Goal: Check status: Check status

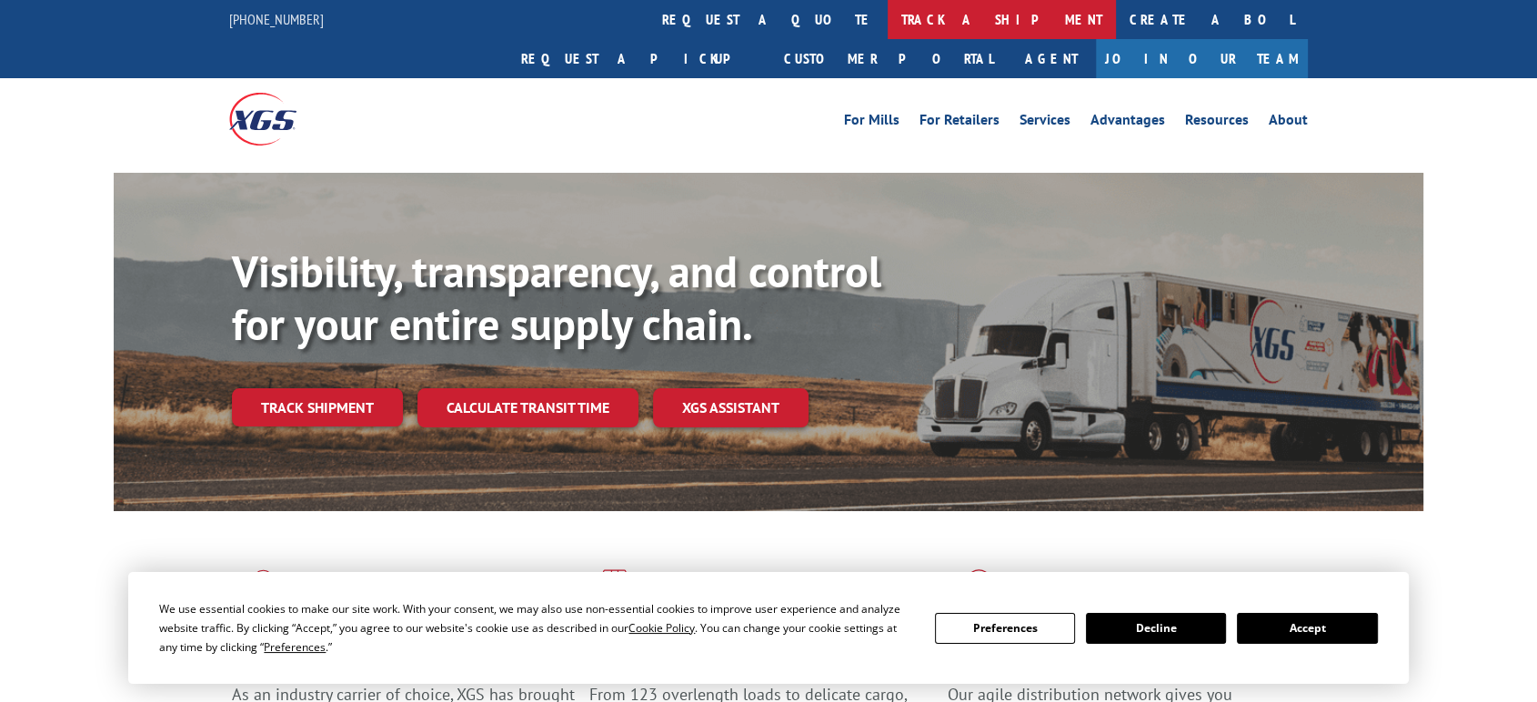
click at [887, 13] on link "track a shipment" at bounding box center [1001, 19] width 228 height 39
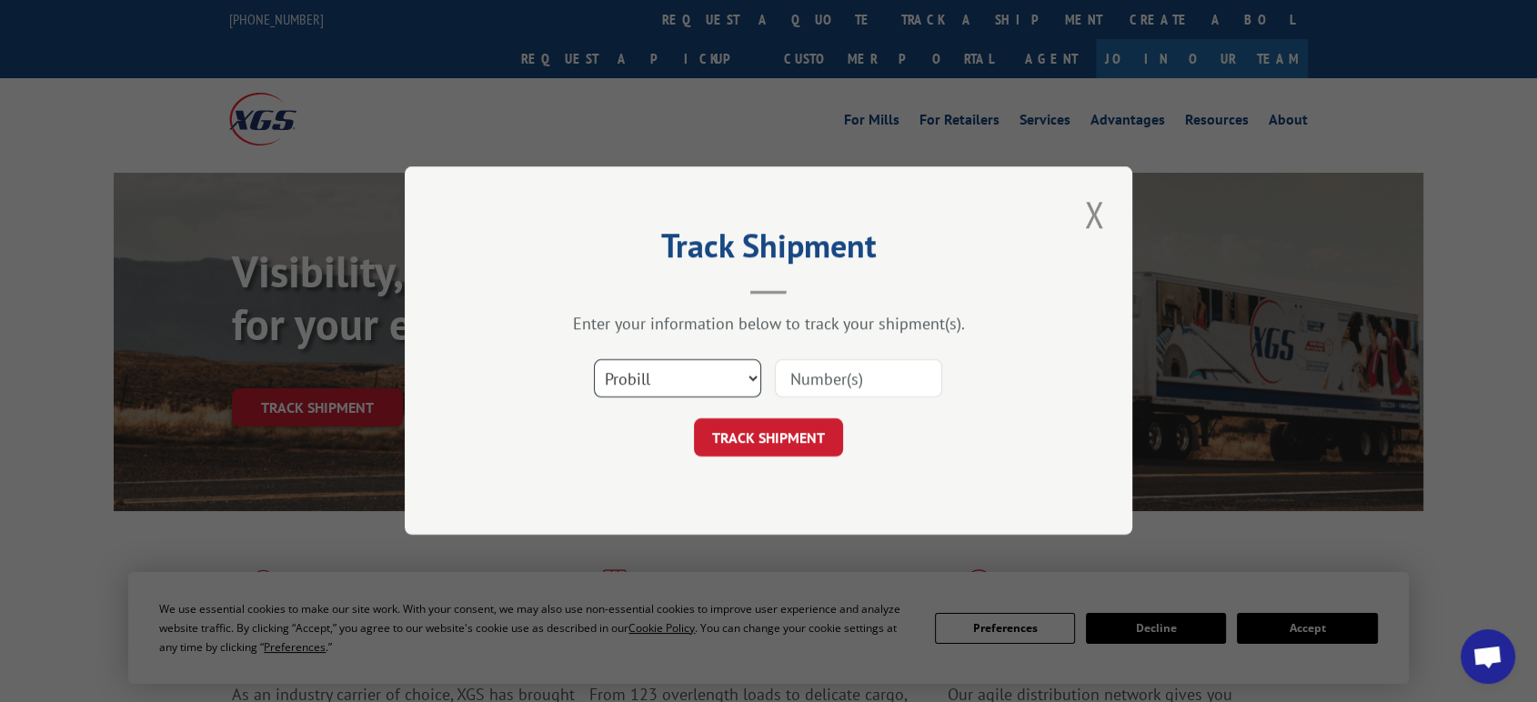
click at [659, 381] on select "Select category... Probill BOL PO" at bounding box center [677, 379] width 167 height 38
select select "po"
click at [594, 360] on select "Select category... Probill BOL PO" at bounding box center [677, 379] width 167 height 38
click at [835, 381] on input at bounding box center [858, 379] width 167 height 38
type input "06522148"
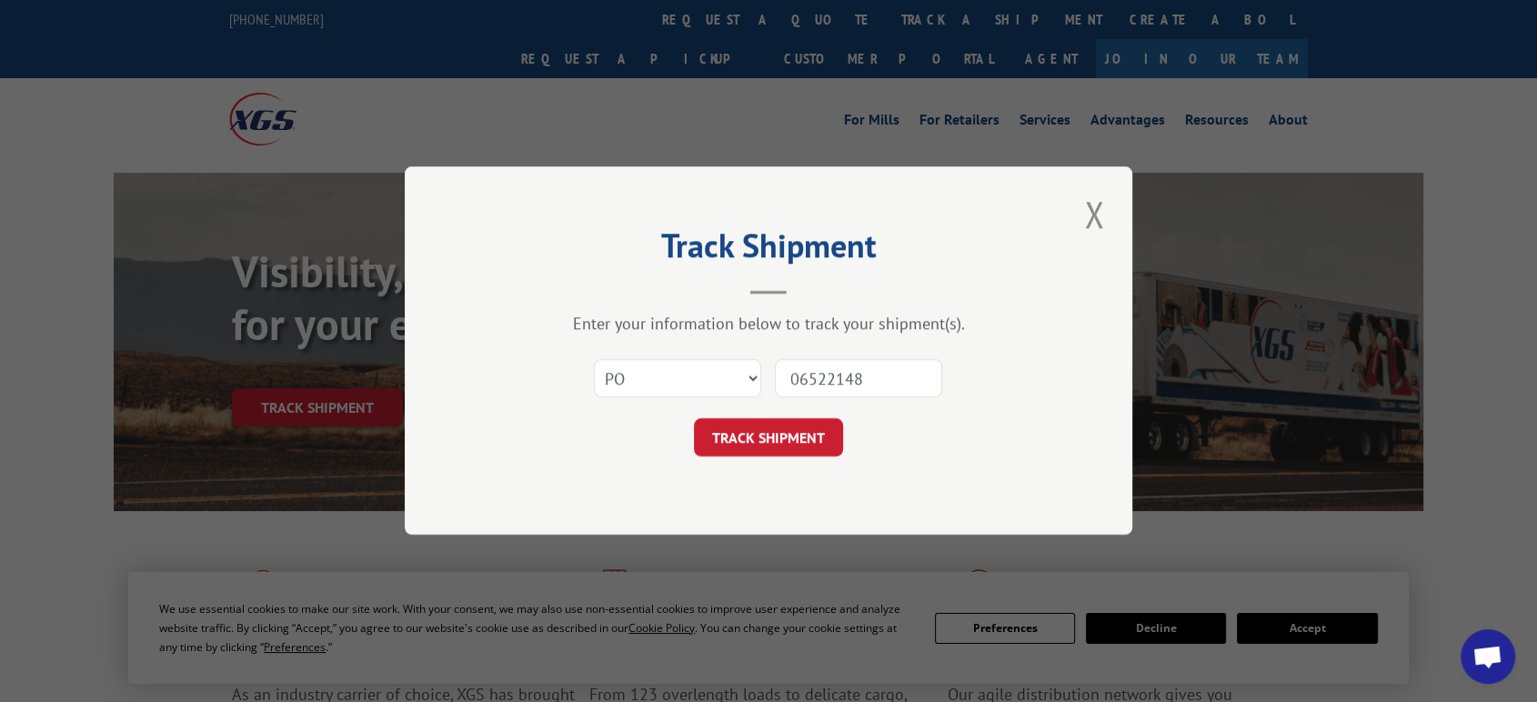
click button "TRACK SHIPMENT" at bounding box center [768, 438] width 149 height 38
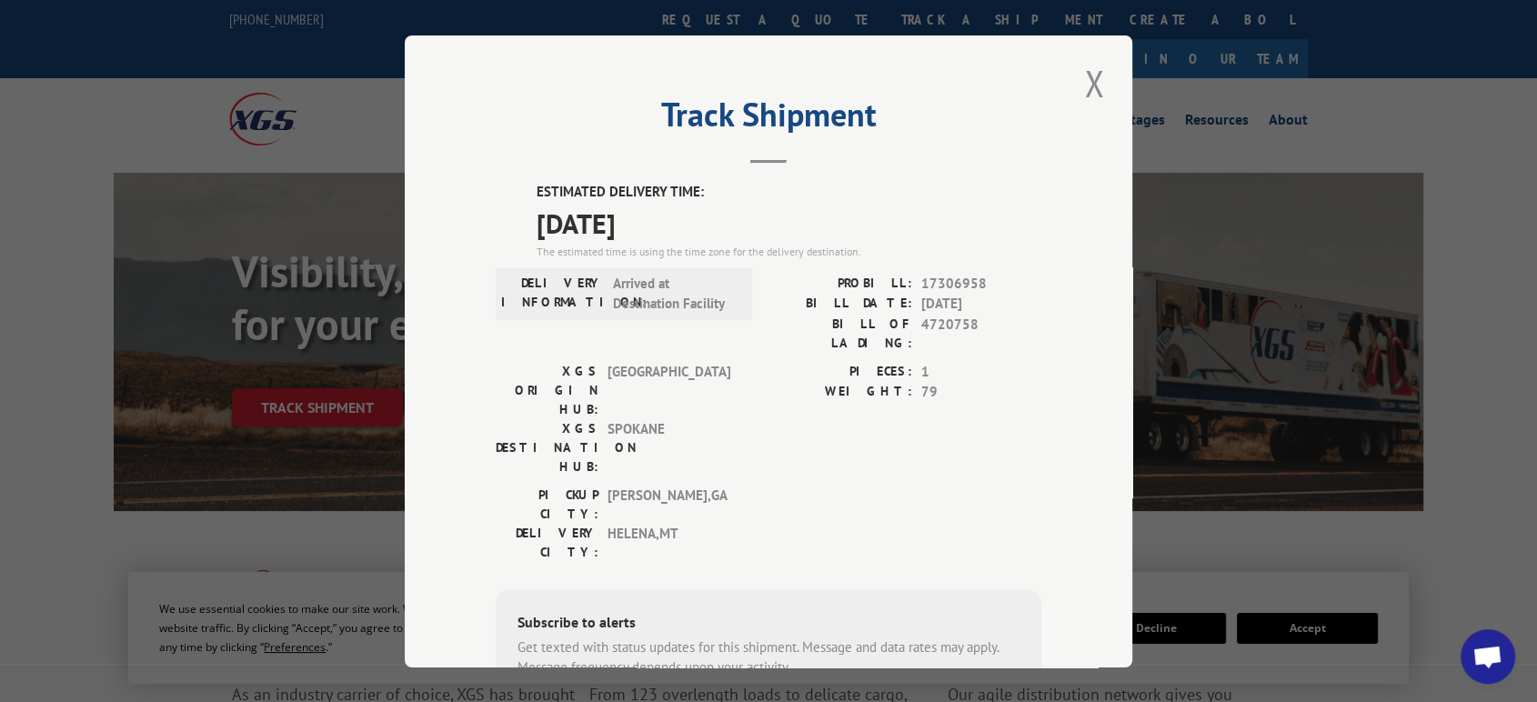
click at [1087, 79] on button "Close modal" at bounding box center [1093, 83] width 31 height 50
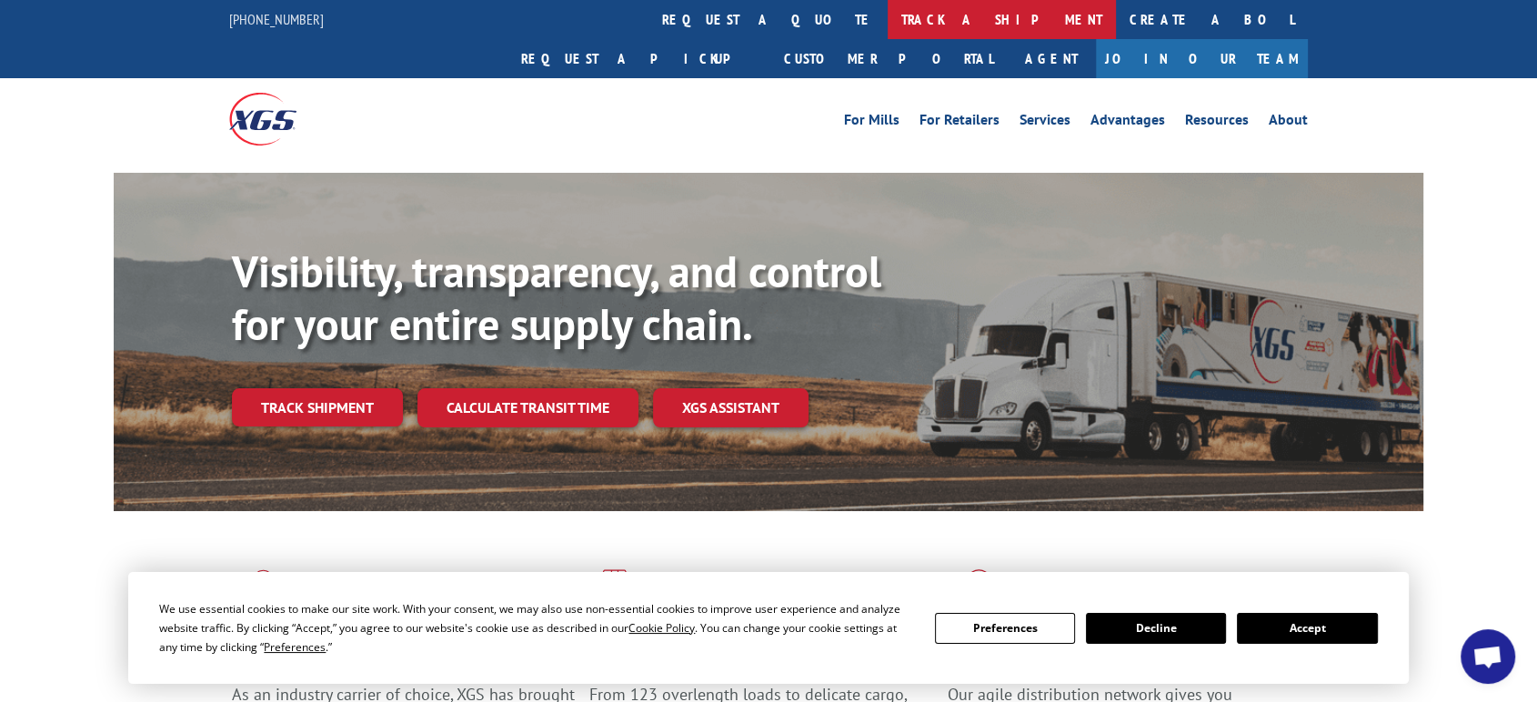
click at [887, 19] on link "track a shipment" at bounding box center [1001, 19] width 228 height 39
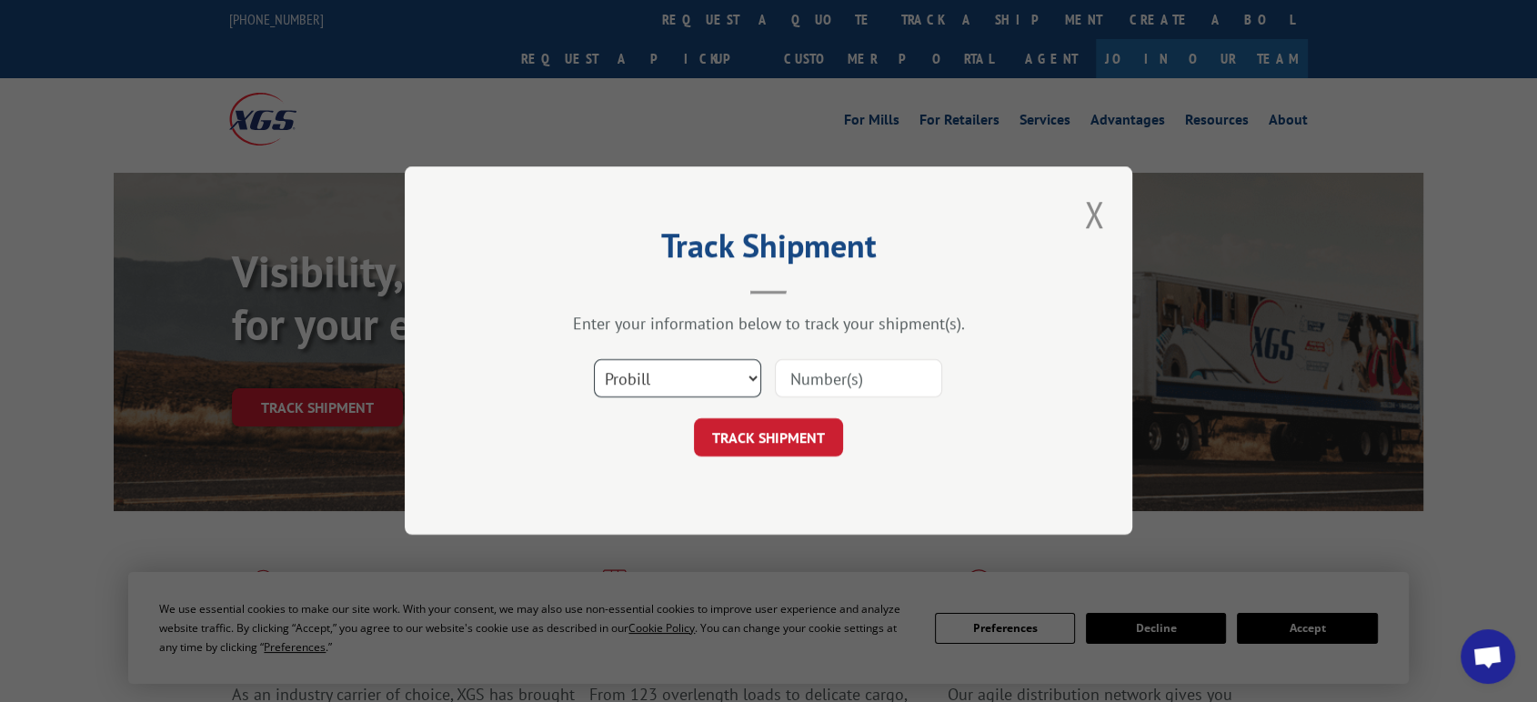
click at [687, 386] on select "Select category... Probill BOL PO" at bounding box center [677, 379] width 167 height 38
select select "po"
click at [594, 360] on select "Select category... Probill BOL PO" at bounding box center [677, 379] width 167 height 38
click at [828, 381] on input at bounding box center [858, 379] width 167 height 38
type input "06522142"
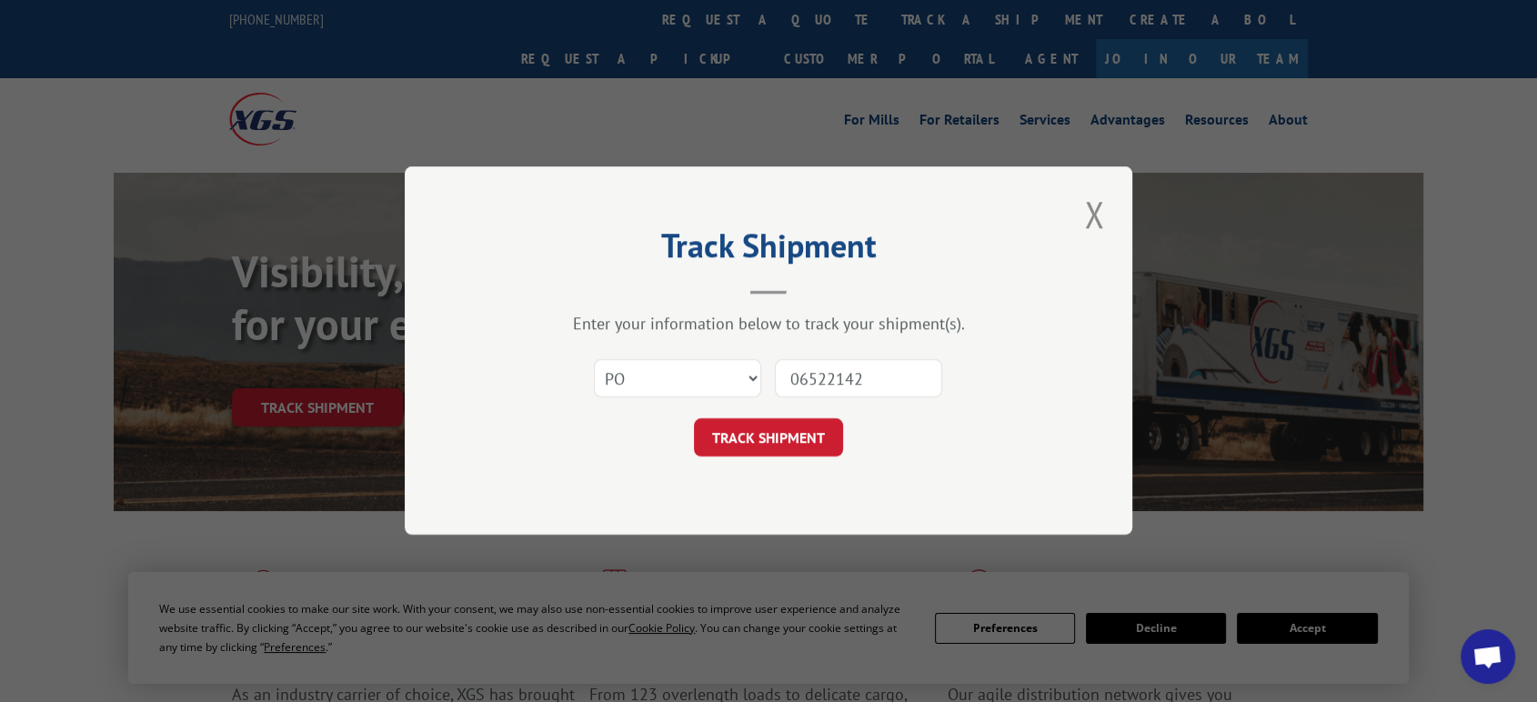
click button "TRACK SHIPMENT" at bounding box center [768, 438] width 149 height 38
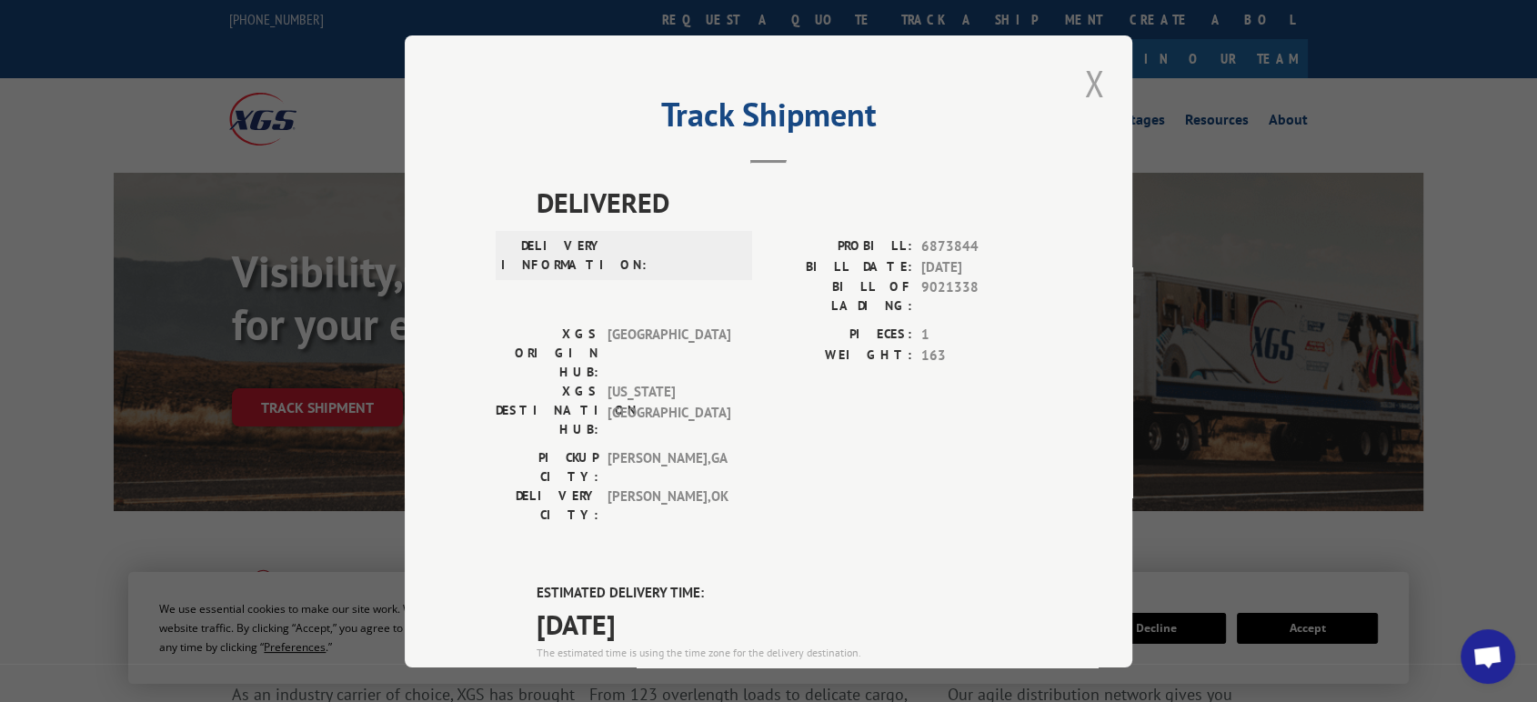
click at [1084, 82] on button "Close modal" at bounding box center [1093, 83] width 31 height 50
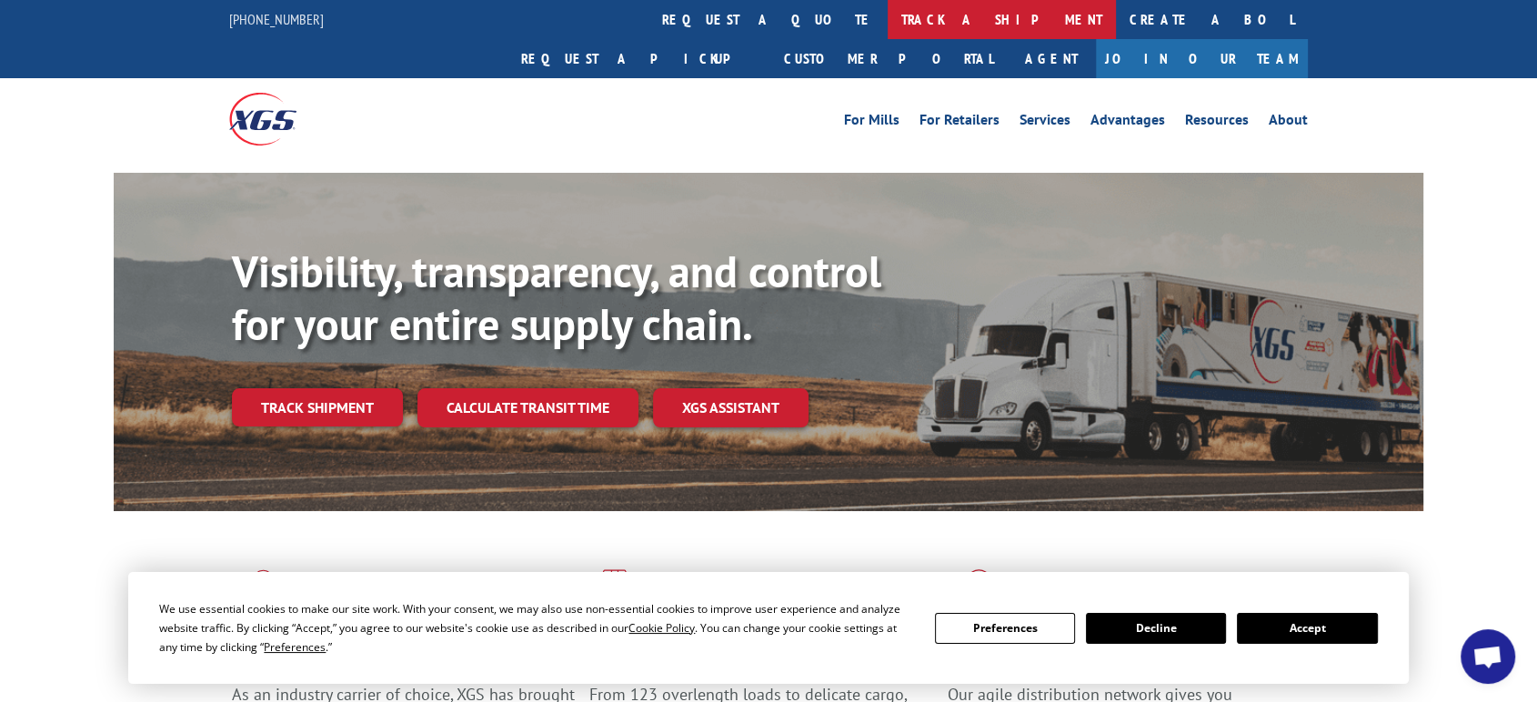
click at [887, 13] on link "track a shipment" at bounding box center [1001, 19] width 228 height 39
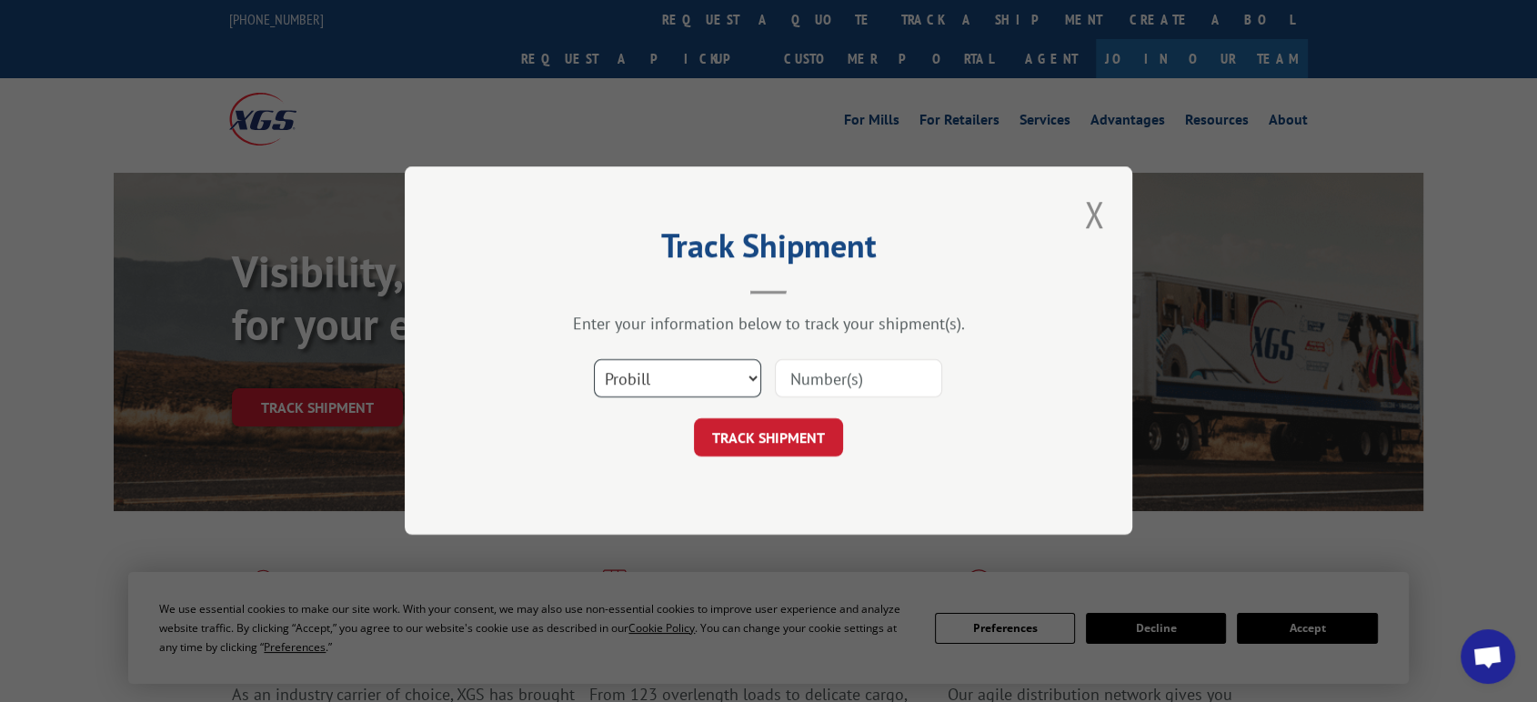
click at [674, 381] on select "Select category... Probill BOL PO" at bounding box center [677, 379] width 167 height 38
select select "po"
click at [594, 360] on select "Select category... Probill BOL PO" at bounding box center [677, 379] width 167 height 38
drag, startPoint x: 838, startPoint y: 379, endPoint x: 871, endPoint y: 374, distance: 33.2
click at [844, 376] on input at bounding box center [858, 379] width 167 height 38
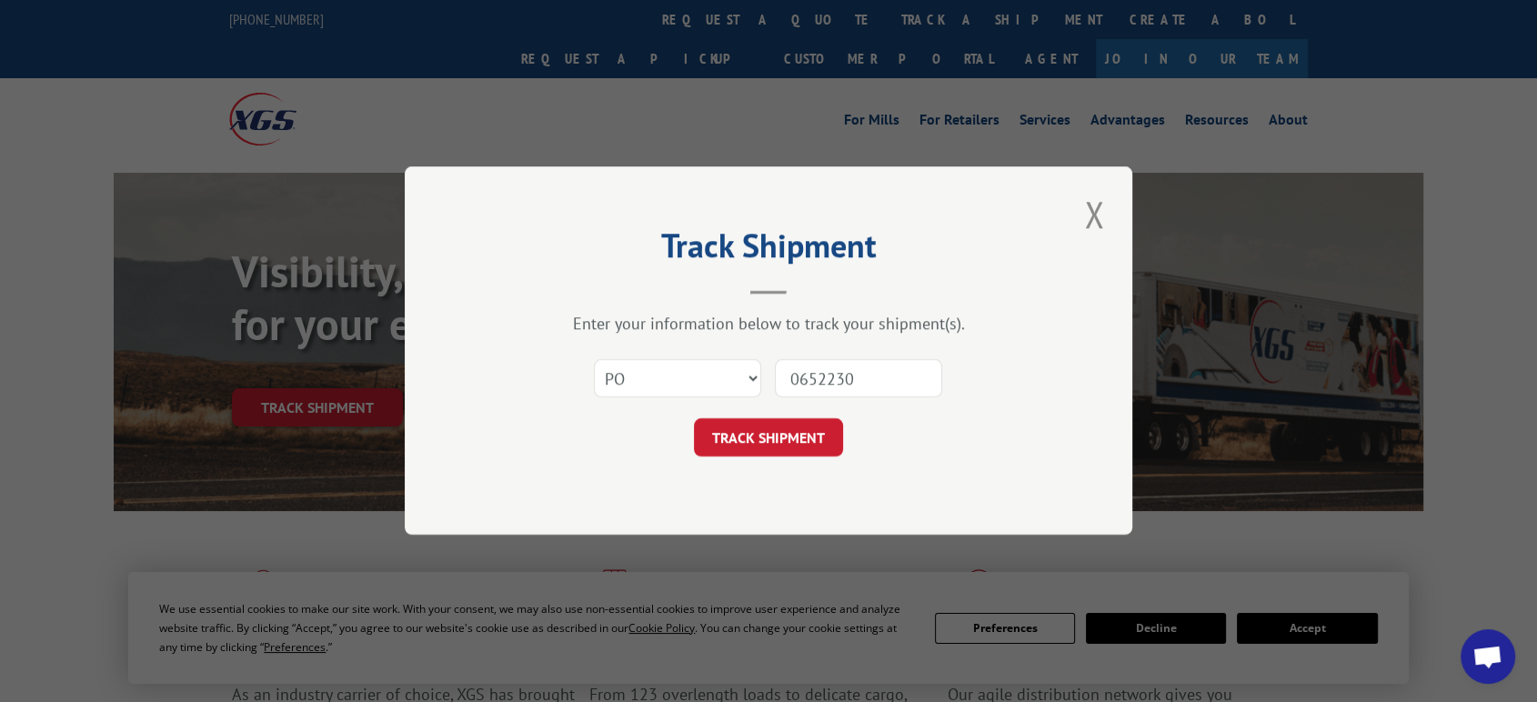
type input "06522306"
click button "TRACK SHIPMENT" at bounding box center [768, 438] width 149 height 38
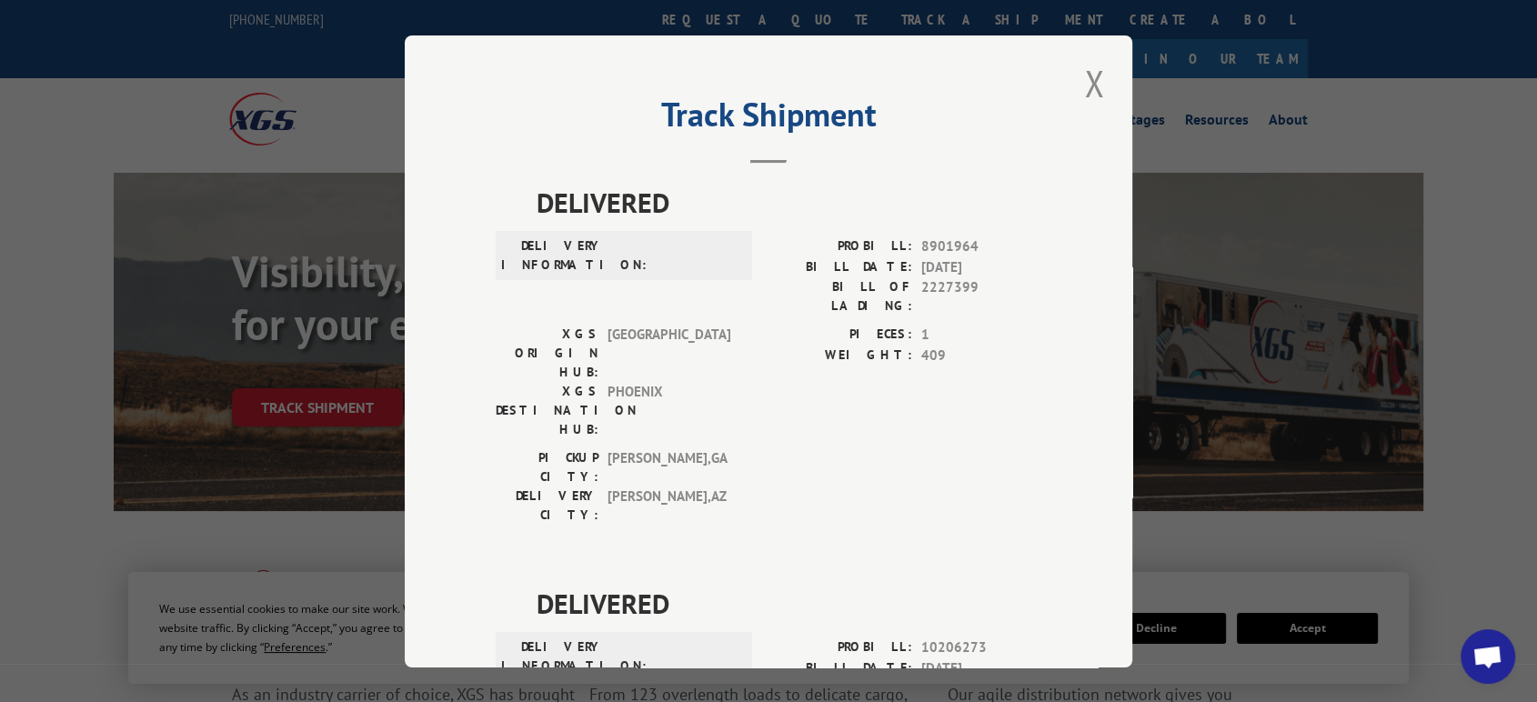
drag, startPoint x: 1081, startPoint y: 82, endPoint x: 1043, endPoint y: 85, distance: 38.3
click at [1080, 82] on button "Close modal" at bounding box center [1093, 83] width 31 height 50
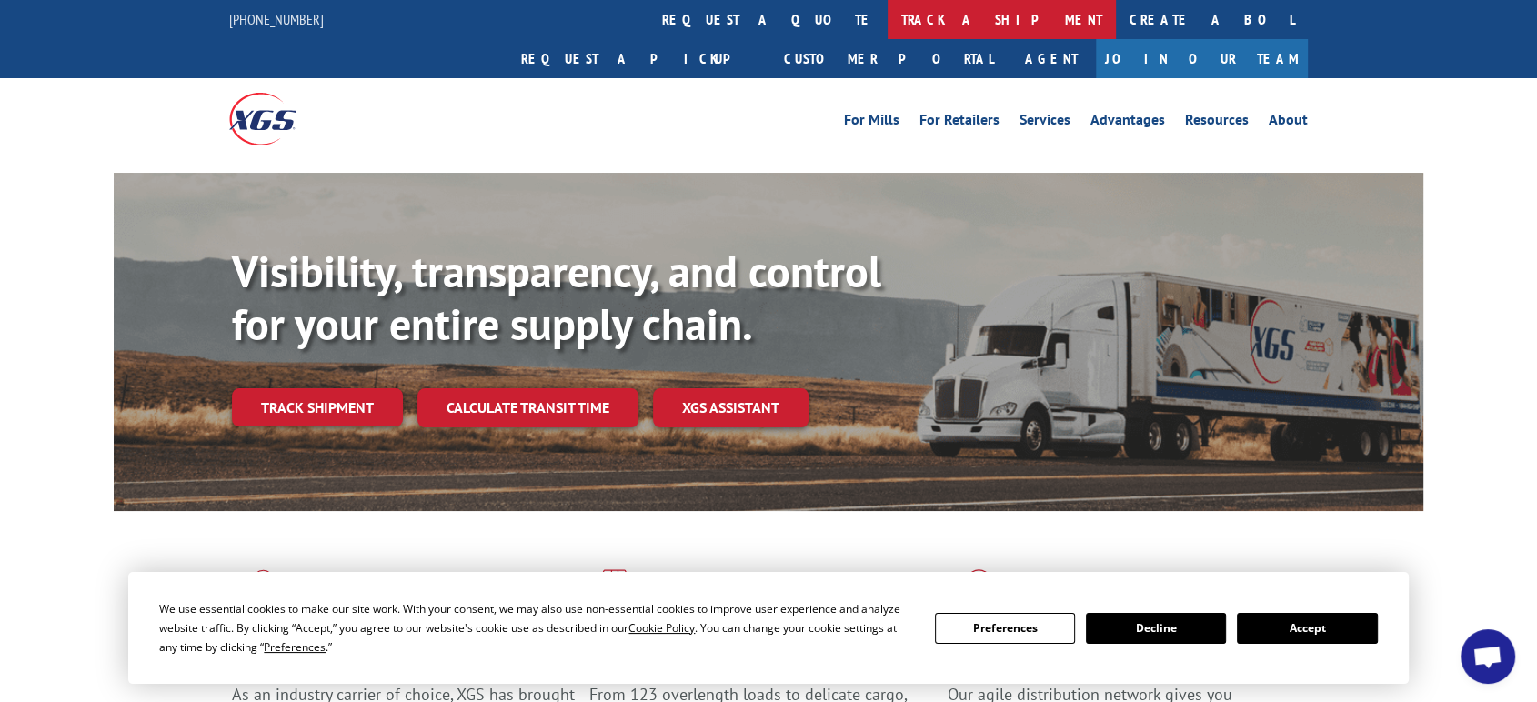
click at [887, 25] on link "track a shipment" at bounding box center [1001, 19] width 228 height 39
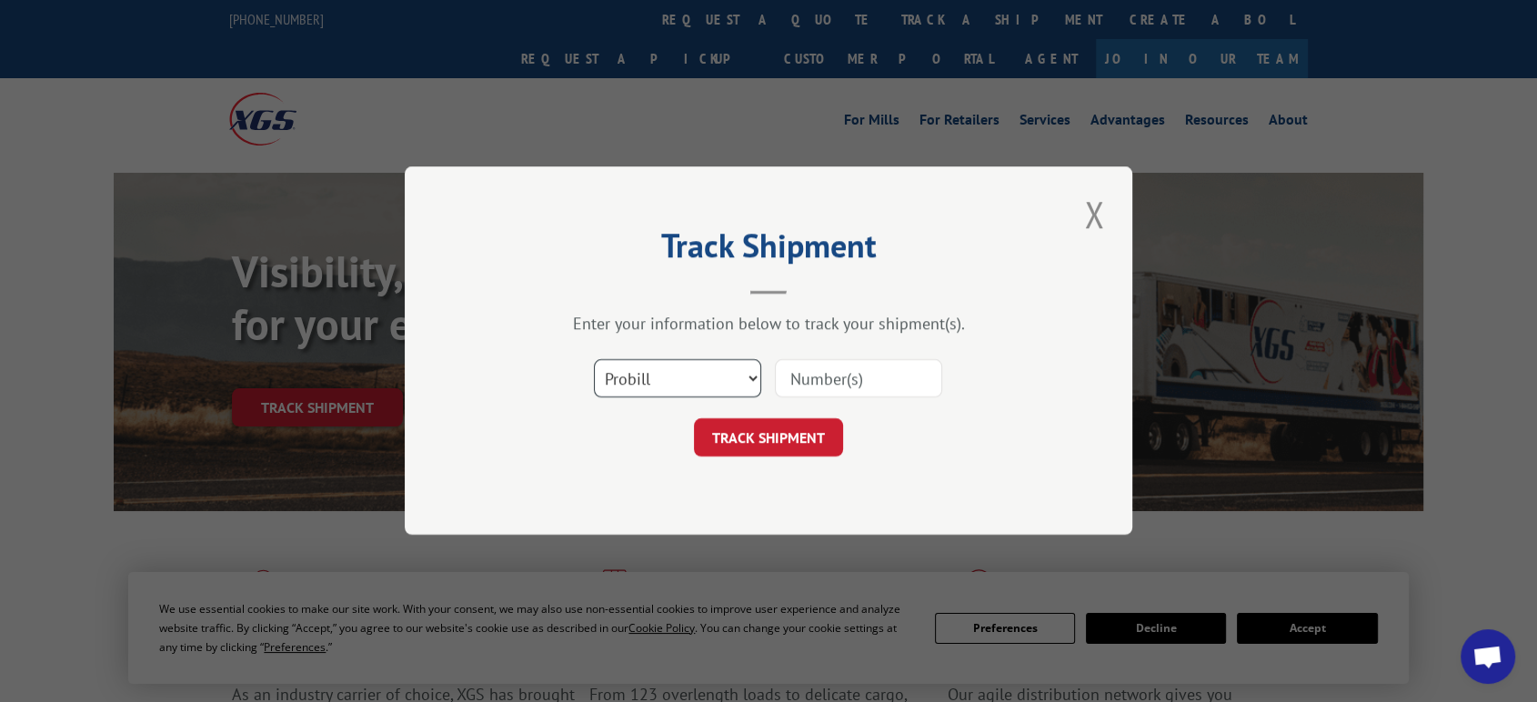
click at [687, 398] on div "Select category... Probill BOL PO" at bounding box center [677, 379] width 165 height 42
select select "po"
click at [594, 360] on select "Select category... Probill BOL PO" at bounding box center [677, 379] width 167 height 38
drag, startPoint x: 807, startPoint y: 369, endPoint x: 1080, endPoint y: 376, distance: 272.9
click at [813, 369] on input at bounding box center [858, 379] width 167 height 38
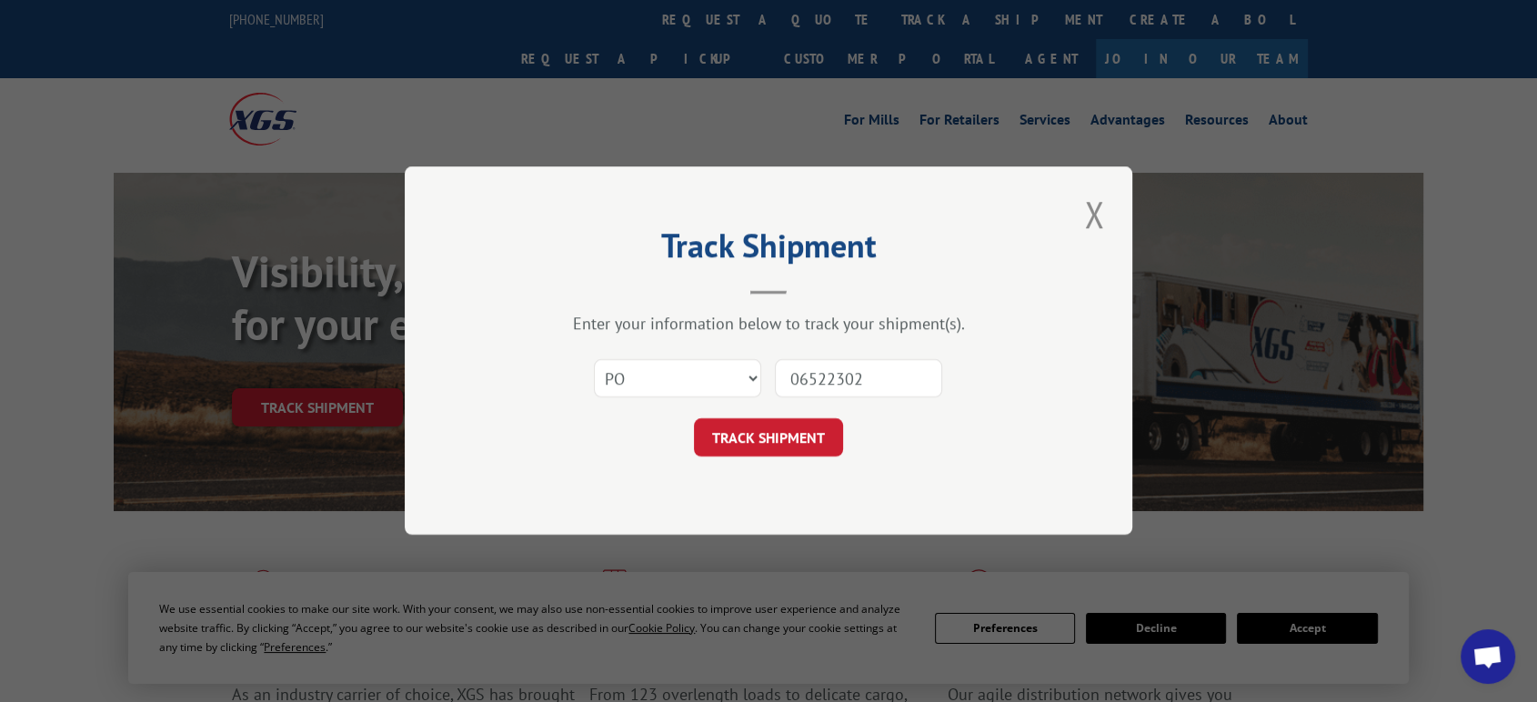
type input "06522302"
click at [694, 419] on button "TRACK SHIPMENT" at bounding box center [768, 438] width 149 height 38
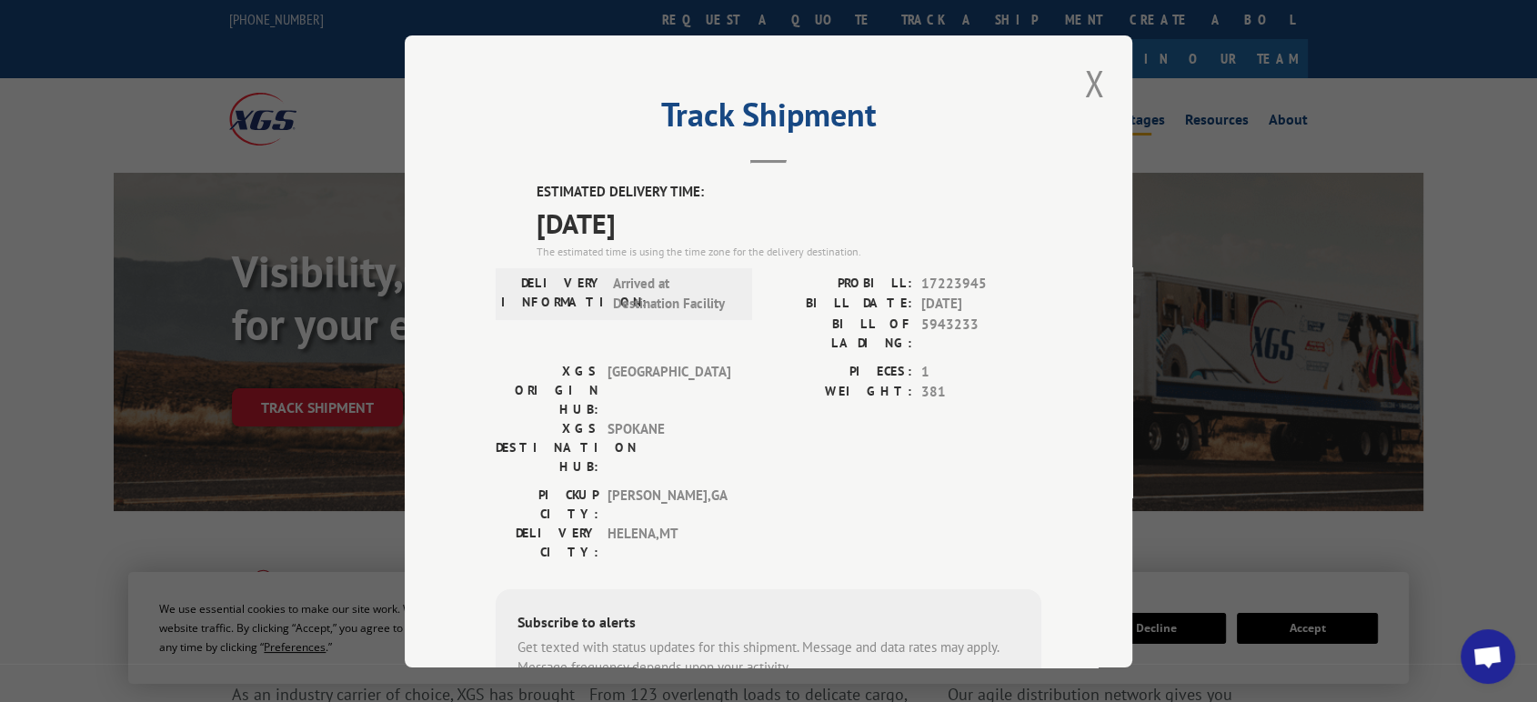
click at [1091, 86] on button "Close modal" at bounding box center [1093, 83] width 31 height 50
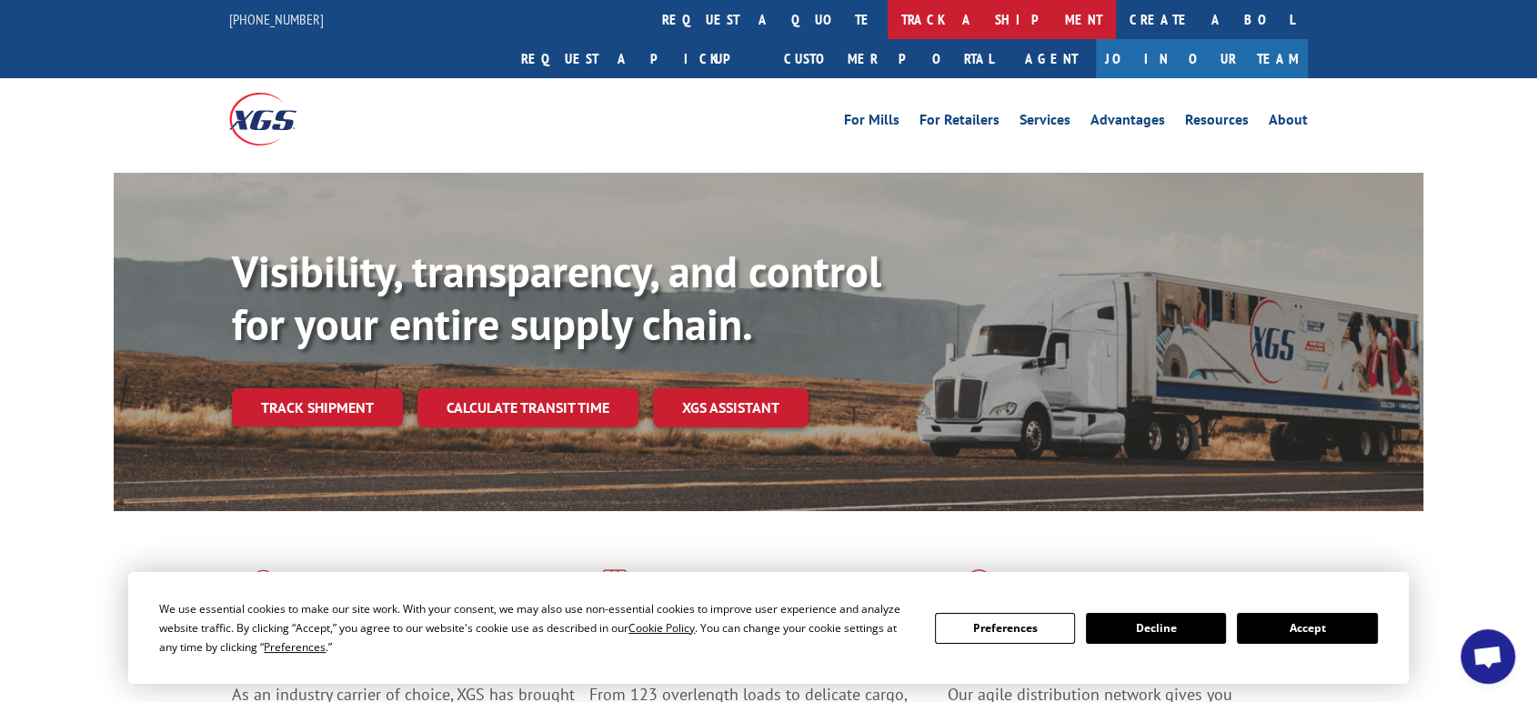
click at [887, 13] on link "track a shipment" at bounding box center [1001, 19] width 228 height 39
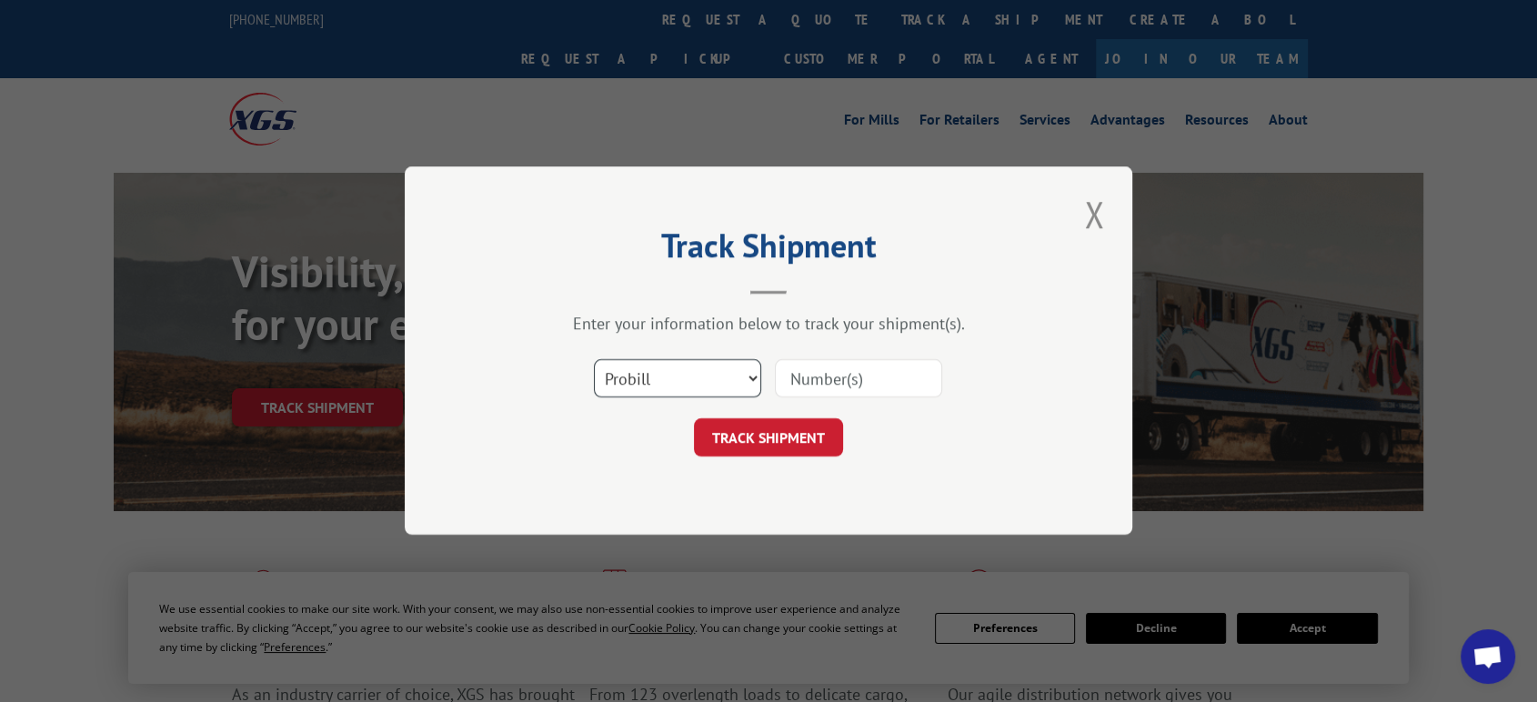
click at [705, 370] on select "Select category... Probill BOL PO" at bounding box center [677, 379] width 167 height 38
select select "po"
click at [594, 360] on select "Select category... Probill BOL PO" at bounding box center [677, 379] width 167 height 38
drag, startPoint x: 814, startPoint y: 376, endPoint x: 836, endPoint y: 371, distance: 22.5
click at [836, 371] on input at bounding box center [858, 379] width 167 height 38
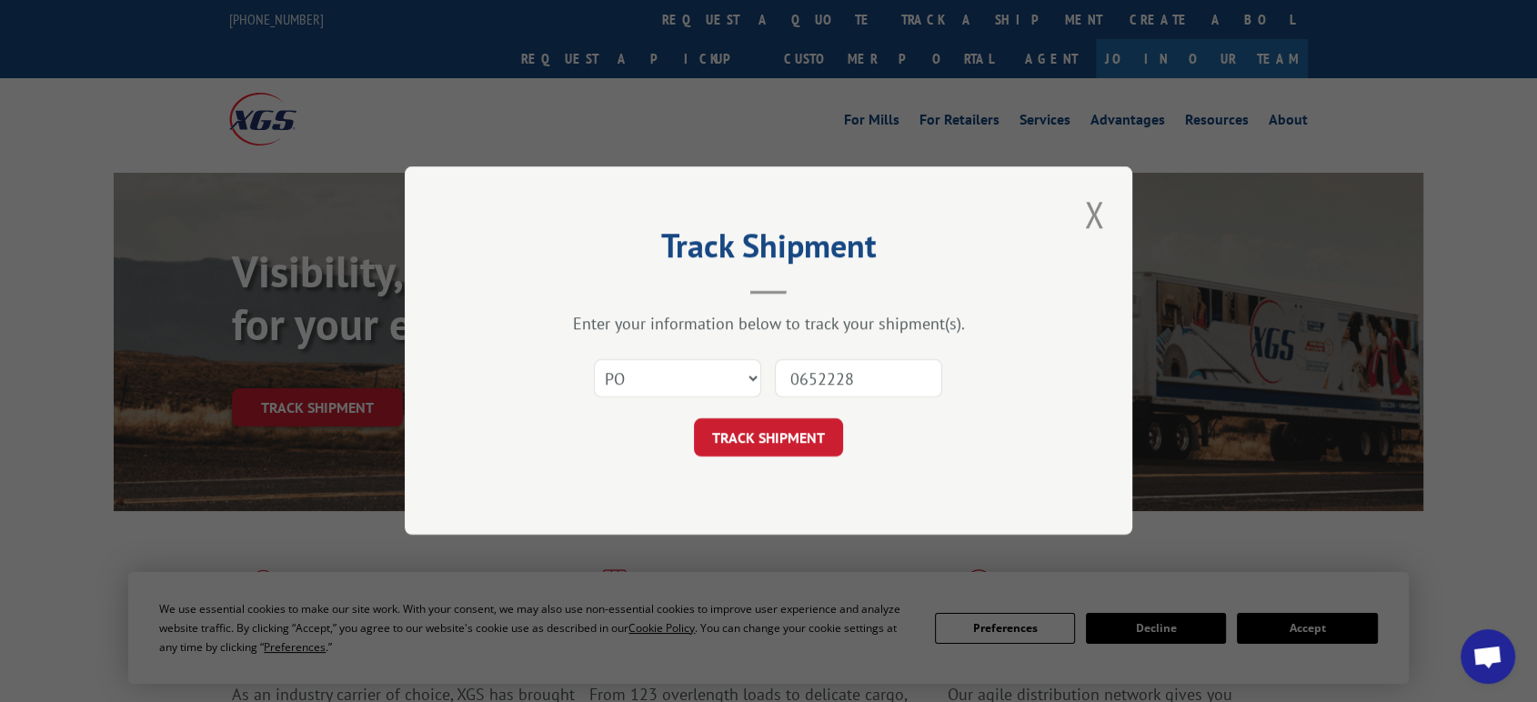
type input "06522289"
click button "TRACK SHIPMENT" at bounding box center [768, 438] width 149 height 38
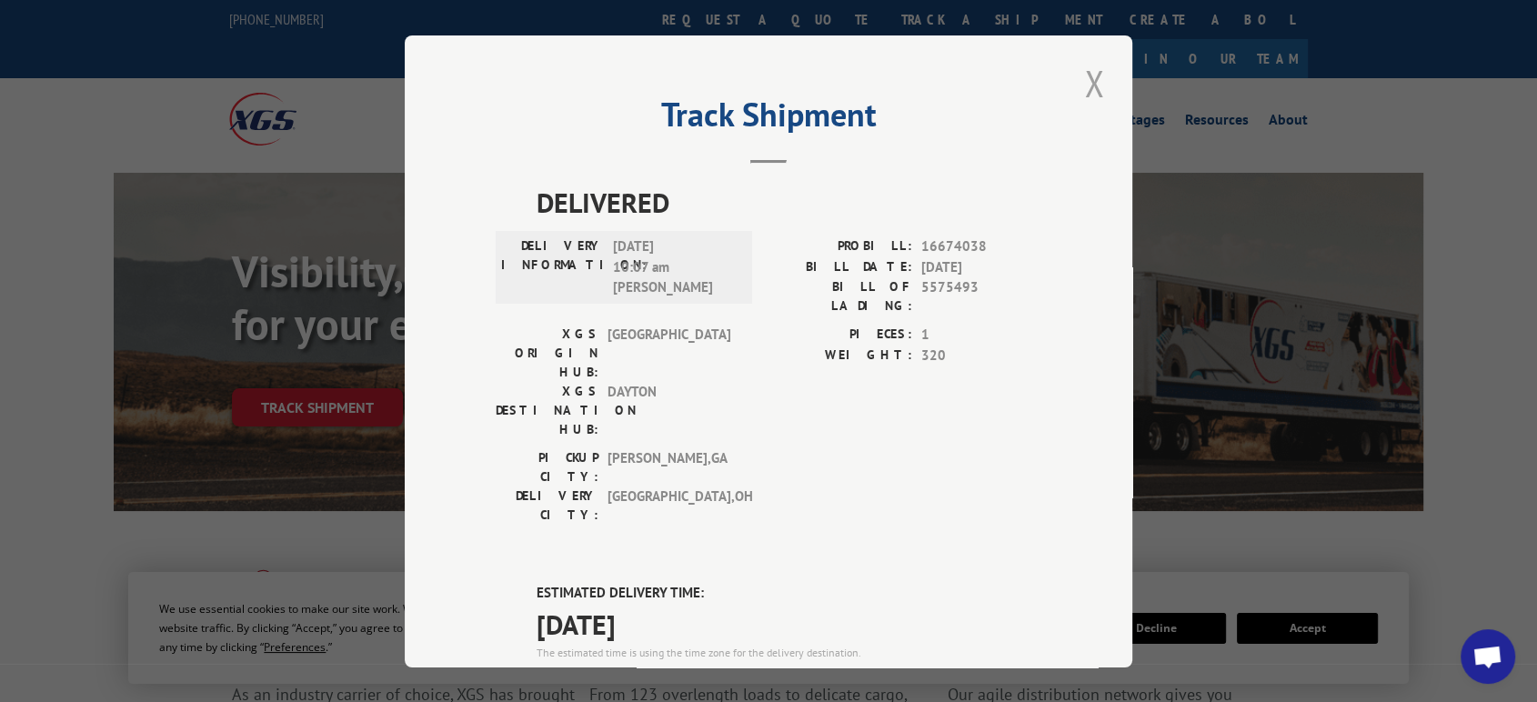
click at [1078, 80] on button "Close modal" at bounding box center [1093, 83] width 31 height 50
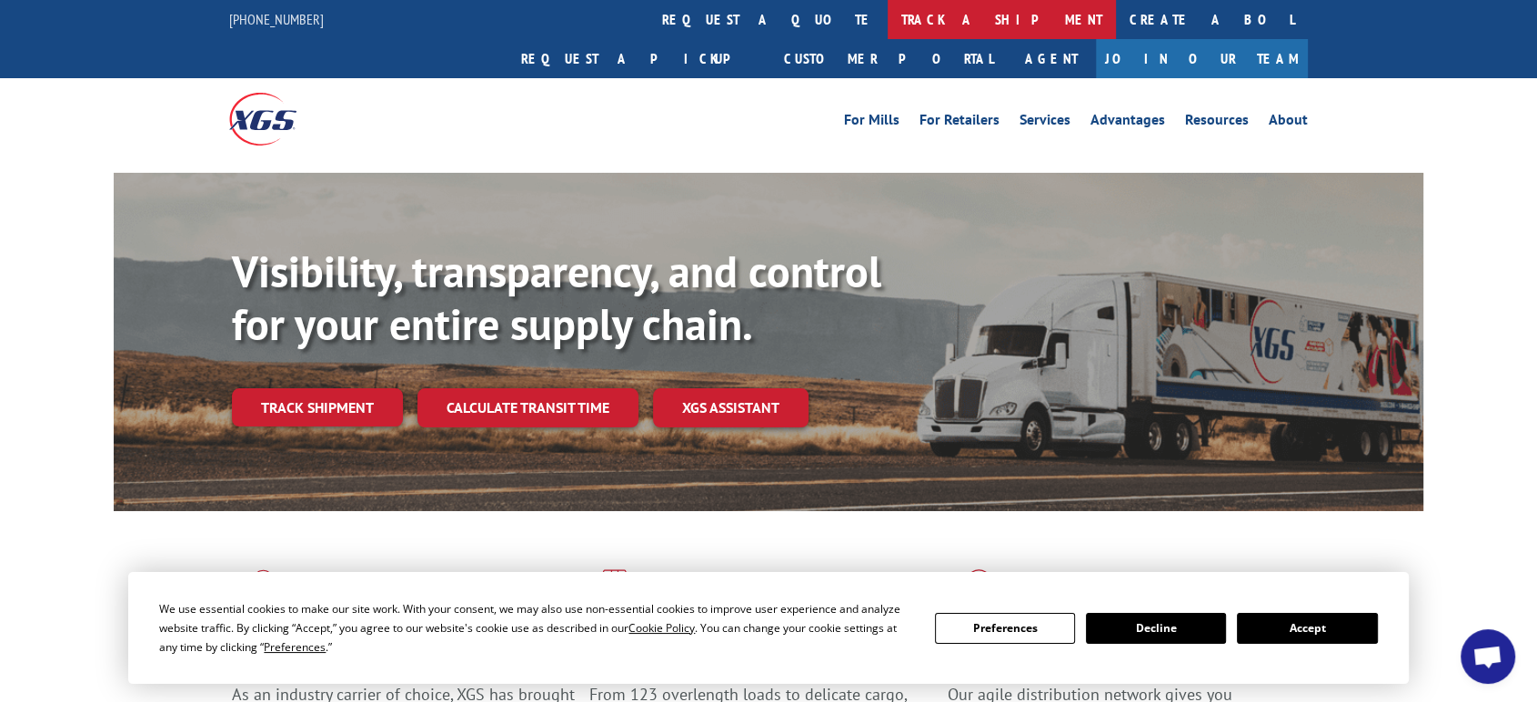
click at [887, 23] on link "track a shipment" at bounding box center [1001, 19] width 228 height 39
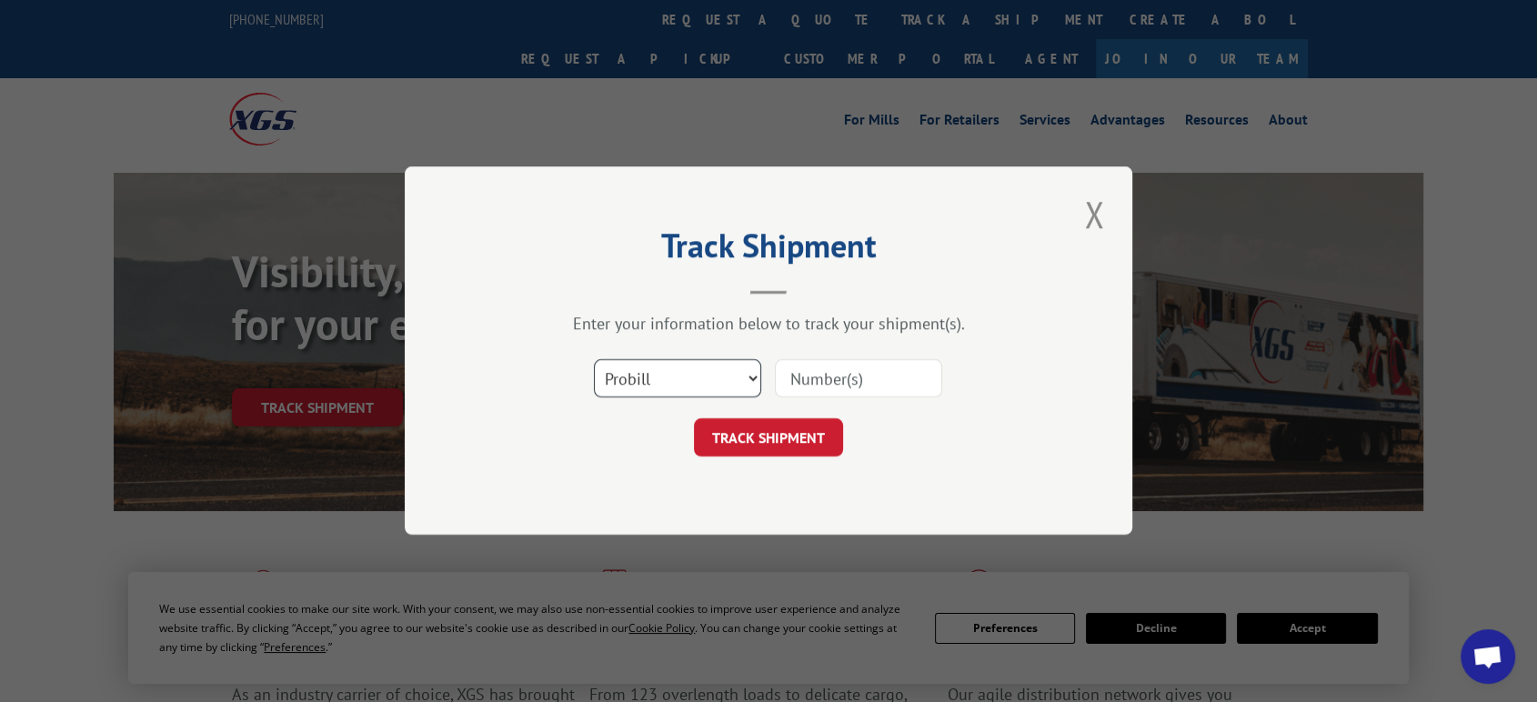
click at [677, 376] on select "Select category... Probill BOL PO" at bounding box center [677, 379] width 167 height 38
select select "po"
click at [594, 360] on select "Select category... Probill BOL PO" at bounding box center [677, 379] width 167 height 38
click at [815, 389] on input at bounding box center [858, 379] width 167 height 38
type input "06522307"
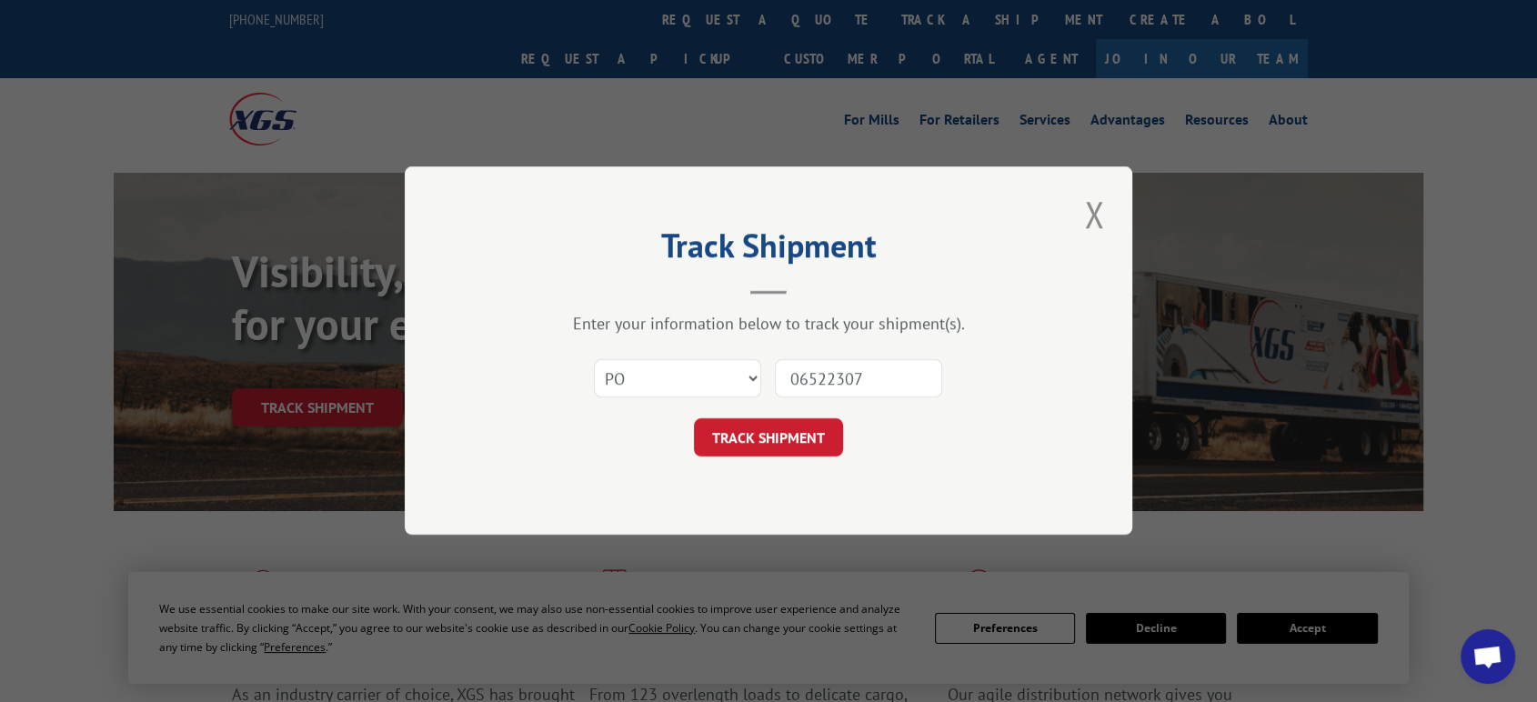
click at [694, 419] on button "TRACK SHIPMENT" at bounding box center [768, 438] width 149 height 38
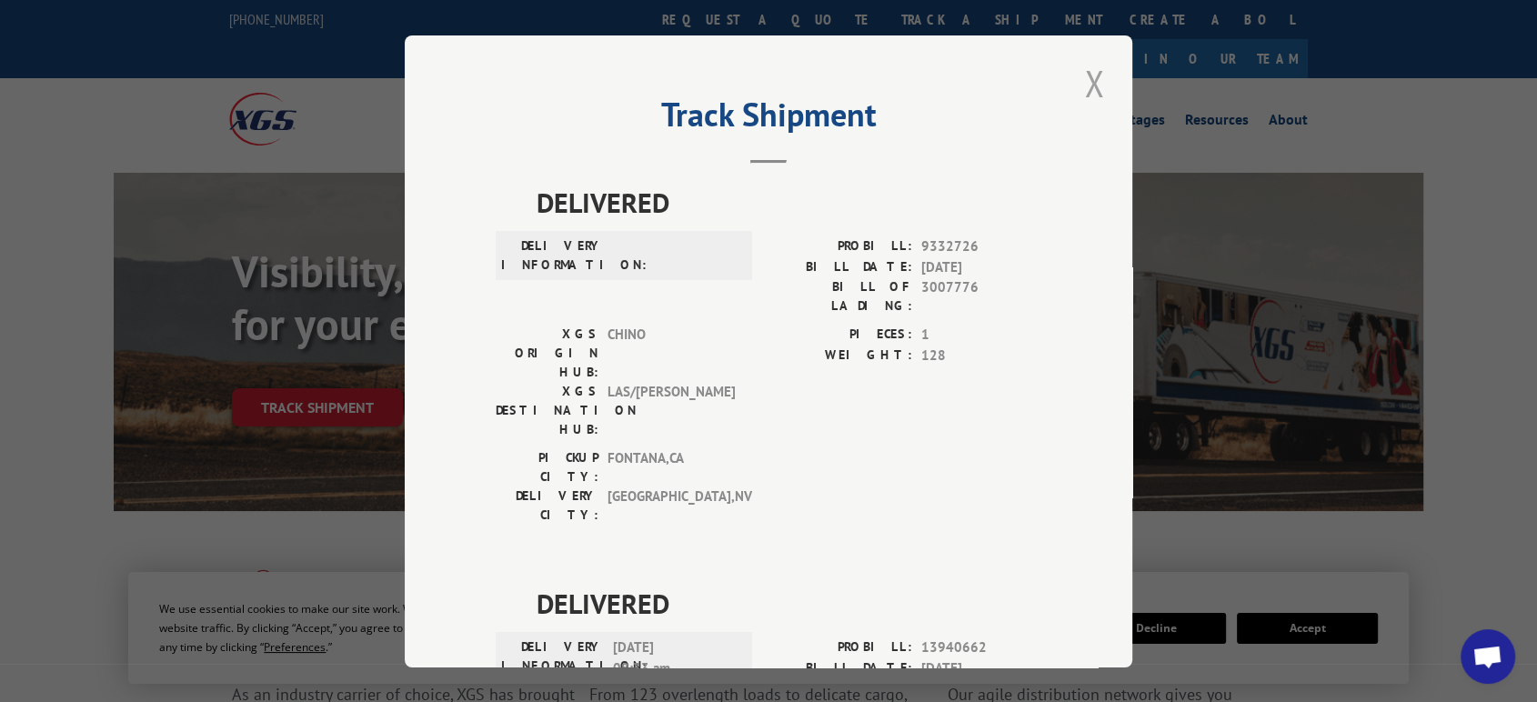
click at [1091, 75] on button "Close modal" at bounding box center [1093, 83] width 31 height 50
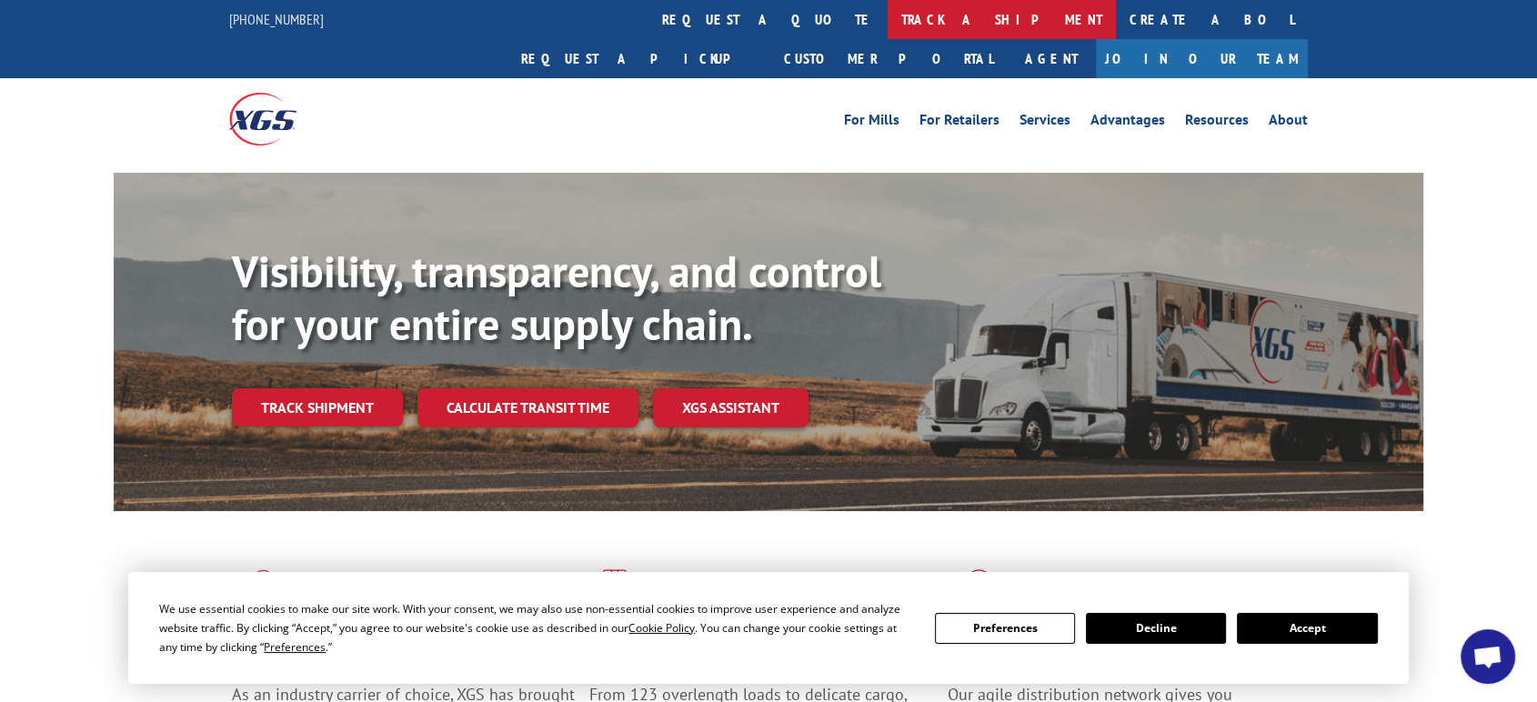
click at [887, 18] on link "track a shipment" at bounding box center [1001, 19] width 228 height 39
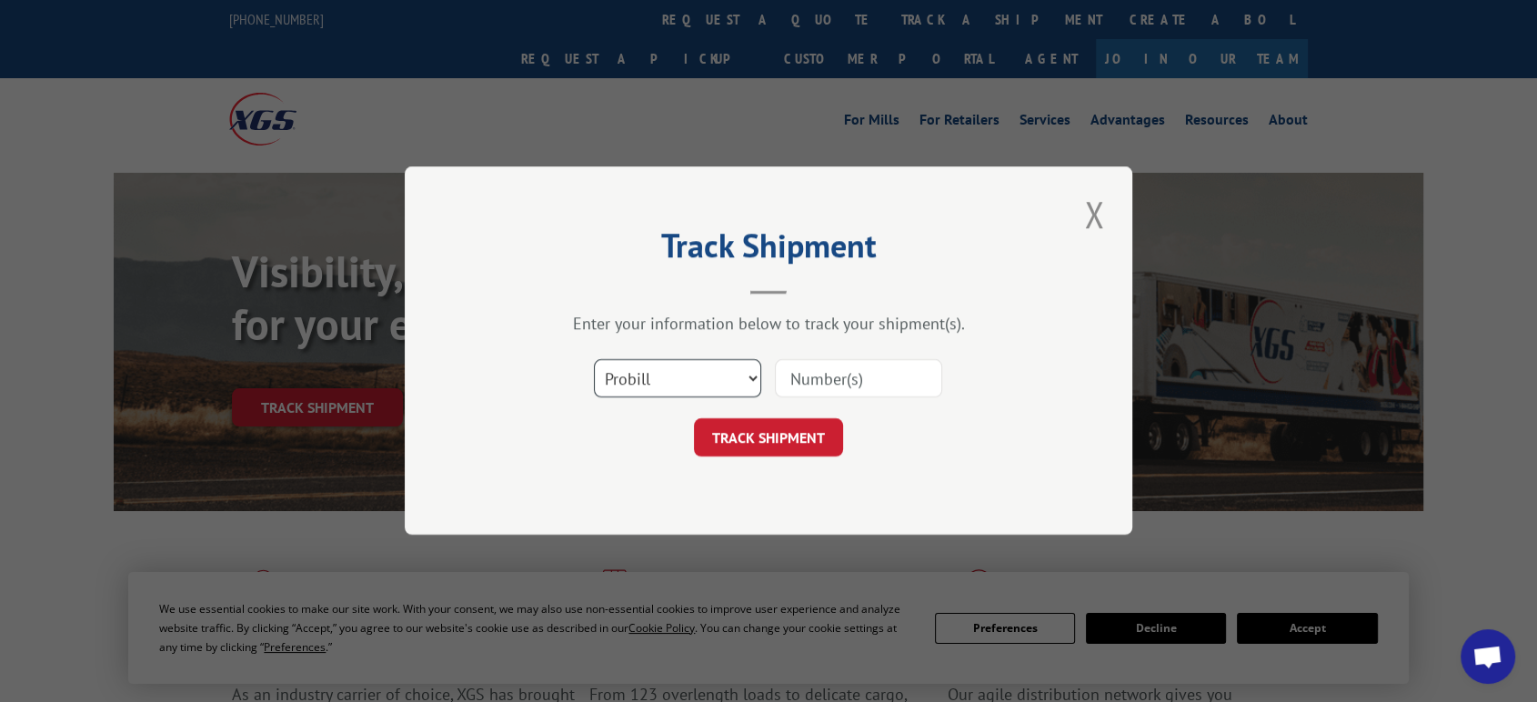
click at [657, 388] on select "Select category... Probill BOL PO" at bounding box center [677, 379] width 167 height 38
select select "bol"
click at [594, 360] on select "Select category... Probill BOL PO" at bounding box center [677, 379] width 167 height 38
drag, startPoint x: 803, startPoint y: 367, endPoint x: 848, endPoint y: 362, distance: 45.8
click at [816, 366] on input at bounding box center [858, 379] width 167 height 38
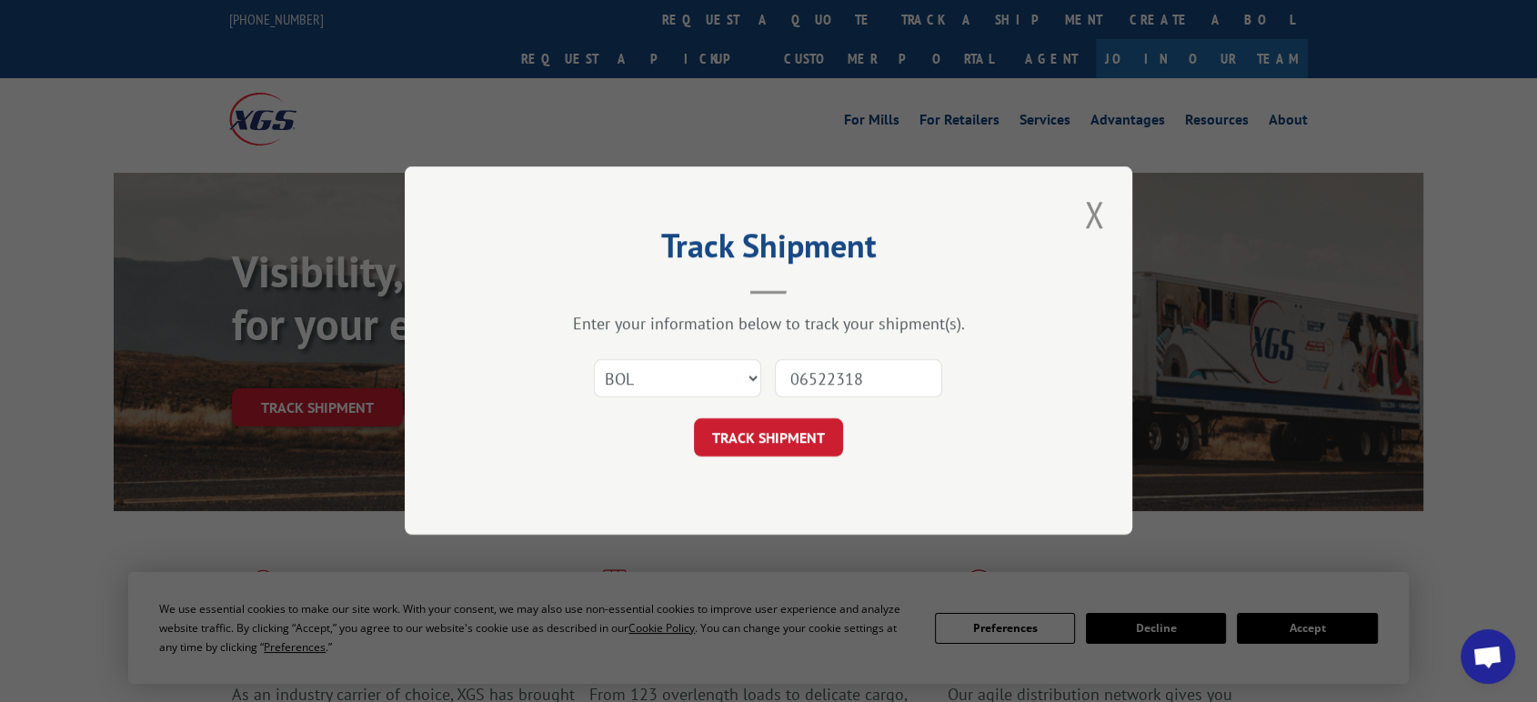
type input "06522318"
click at [694, 419] on button "TRACK SHIPMENT" at bounding box center [768, 438] width 149 height 38
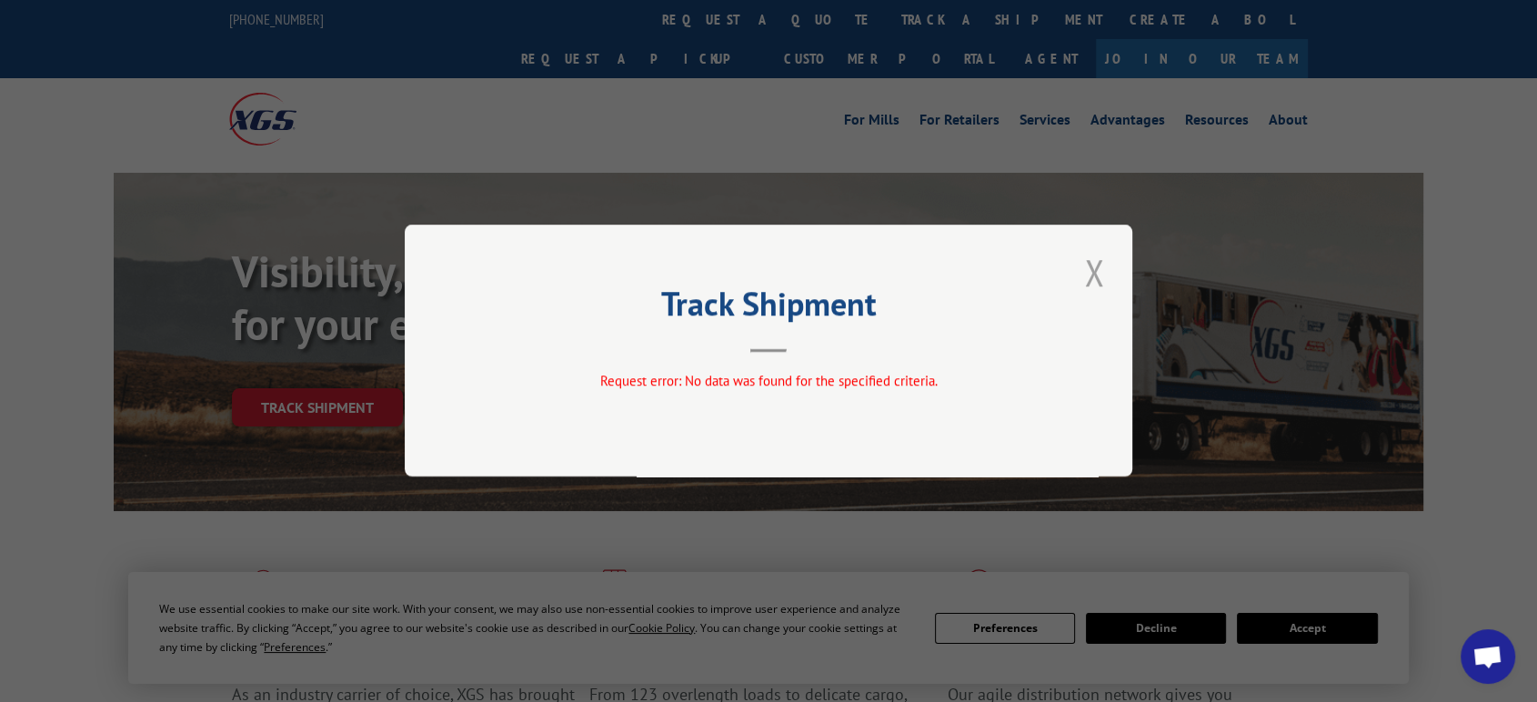
click at [1094, 268] on button "Close modal" at bounding box center [1093, 272] width 31 height 50
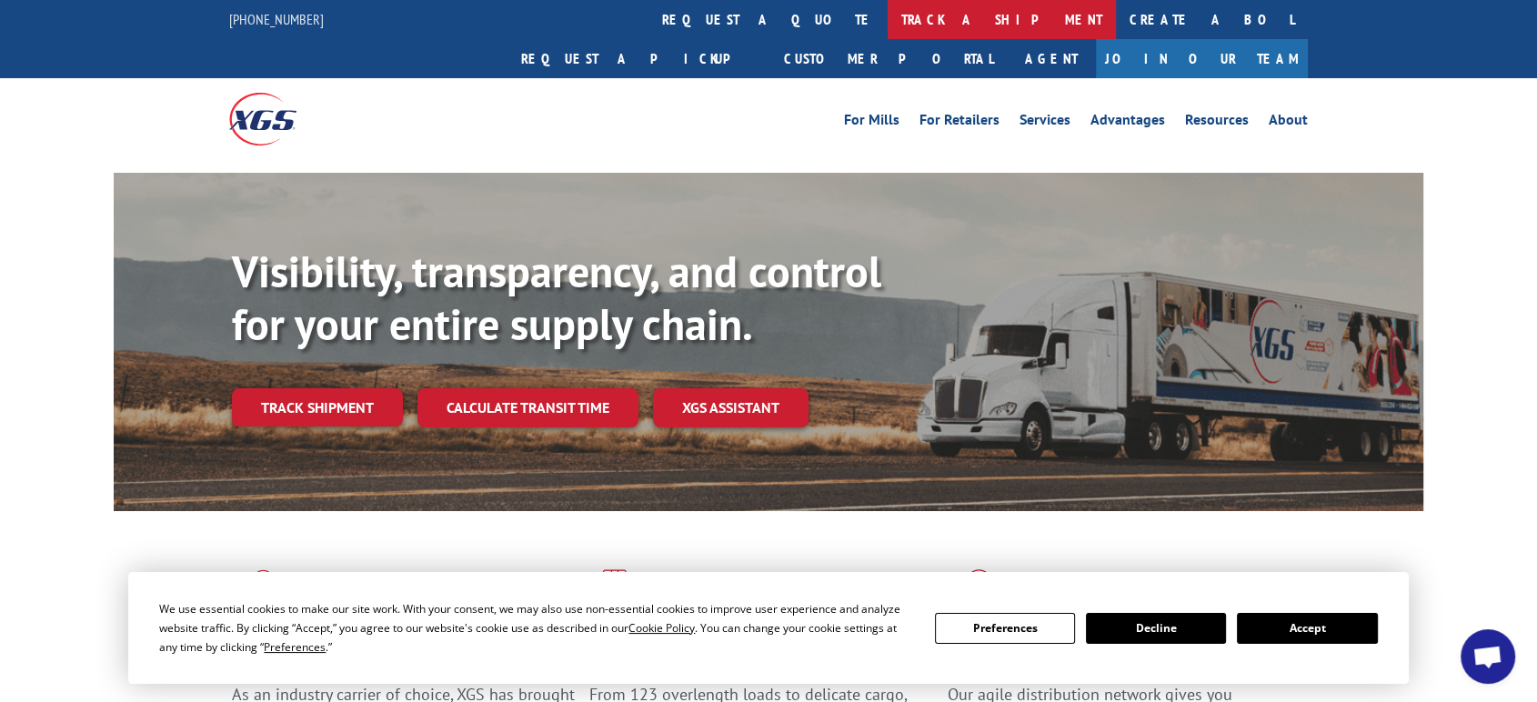
click at [887, 14] on link "track a shipment" at bounding box center [1001, 19] width 228 height 39
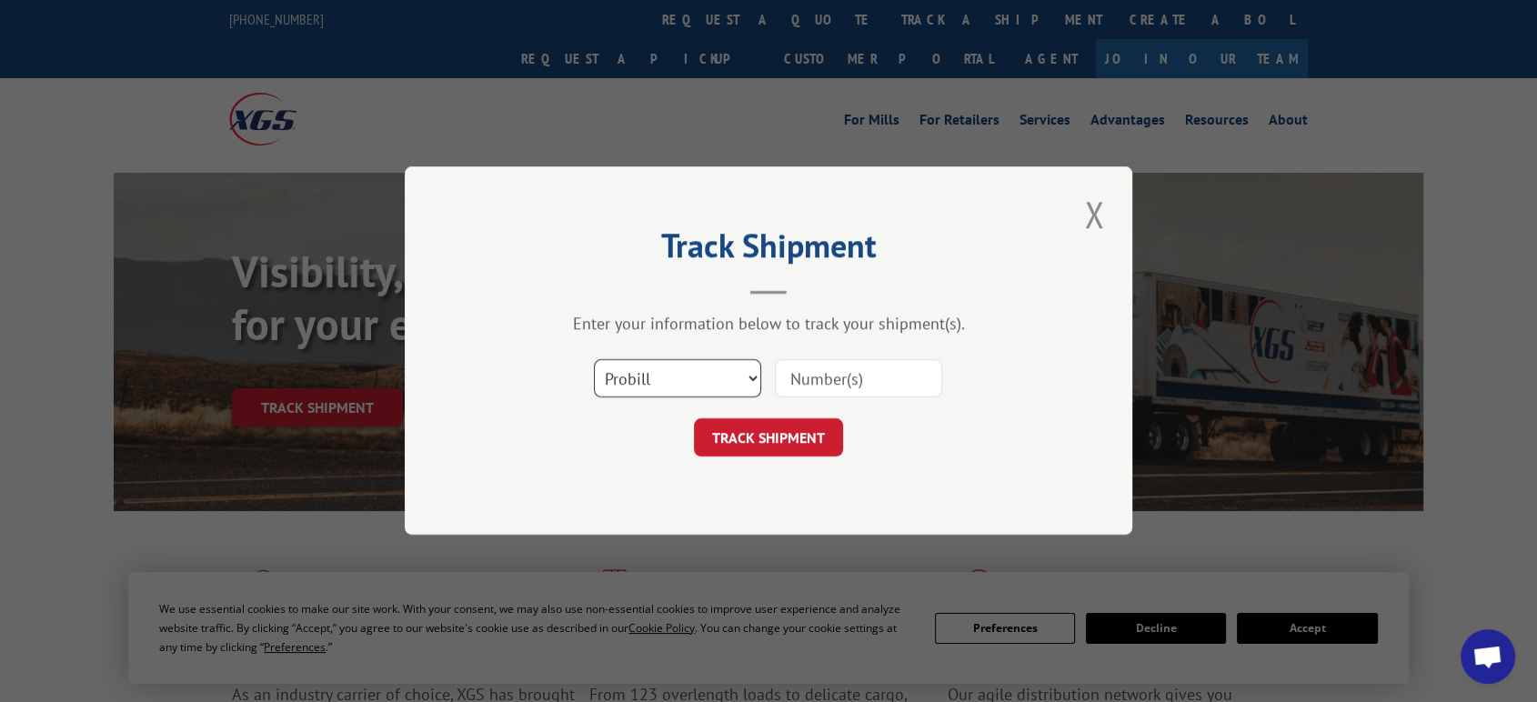
click at [659, 381] on select "Select category... Probill BOL PO" at bounding box center [677, 379] width 167 height 38
click at [594, 360] on select "Select category... Probill BOL PO" at bounding box center [677, 379] width 167 height 38
click at [800, 384] on input at bounding box center [858, 379] width 167 height 38
type input "06522318"
click button "TRACK SHIPMENT" at bounding box center [768, 438] width 149 height 38
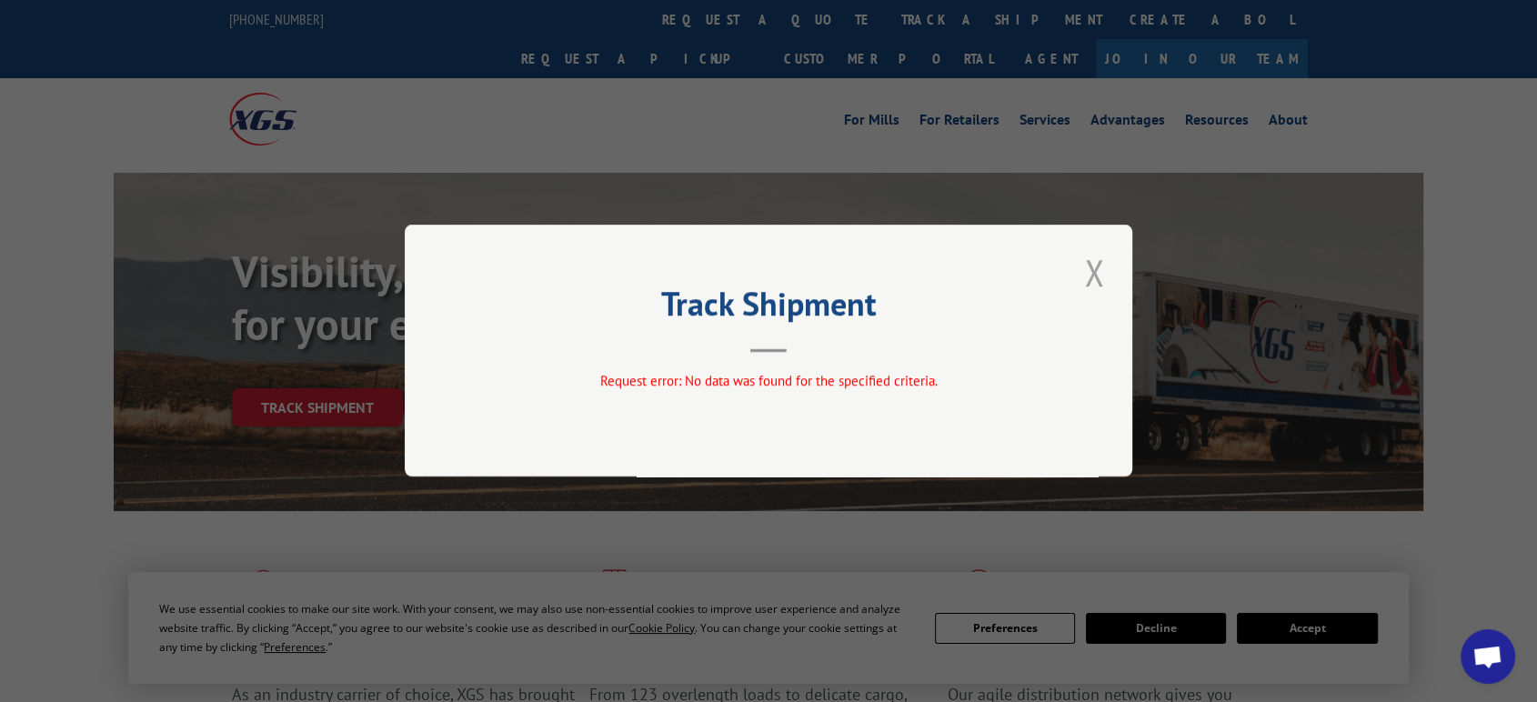
click at [1089, 269] on button "Close modal" at bounding box center [1093, 272] width 31 height 50
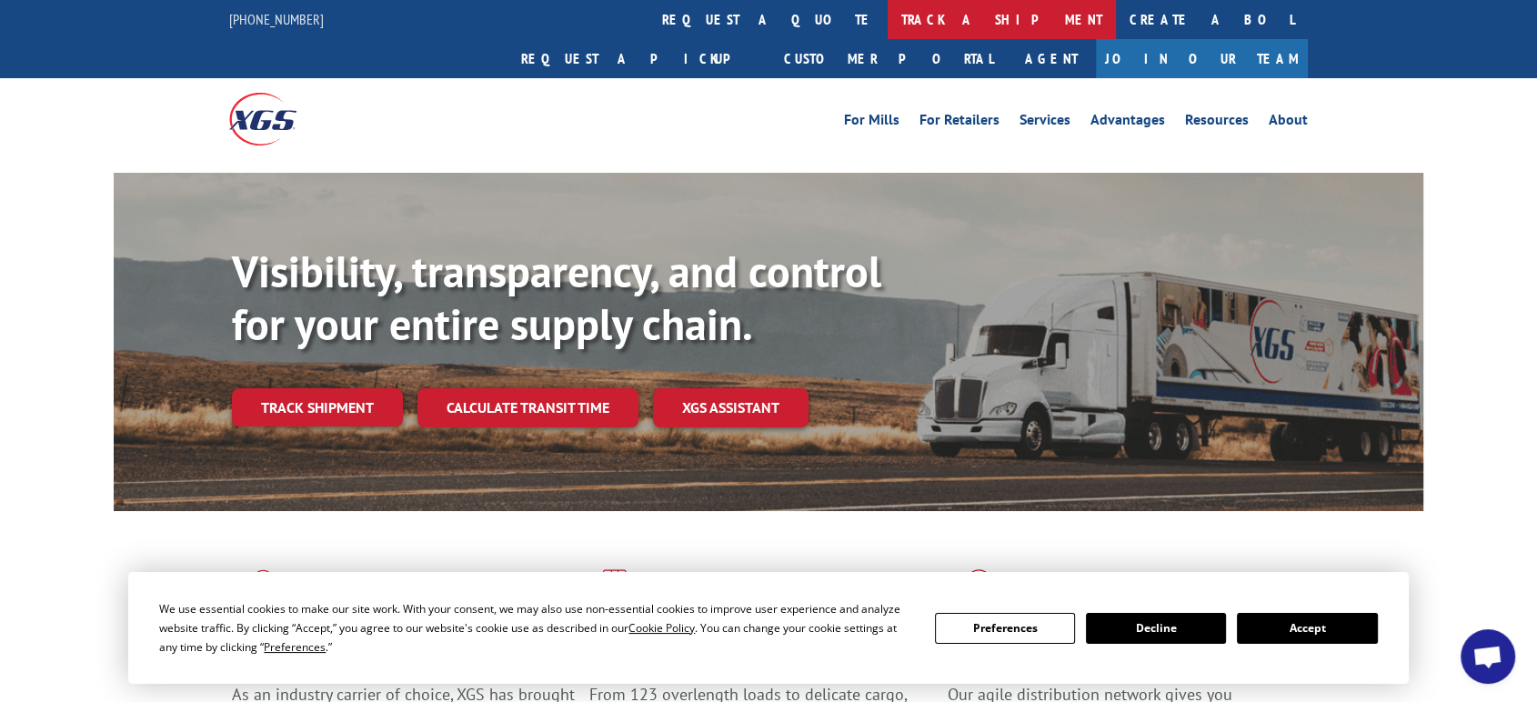
click at [887, 21] on link "track a shipment" at bounding box center [1001, 19] width 228 height 39
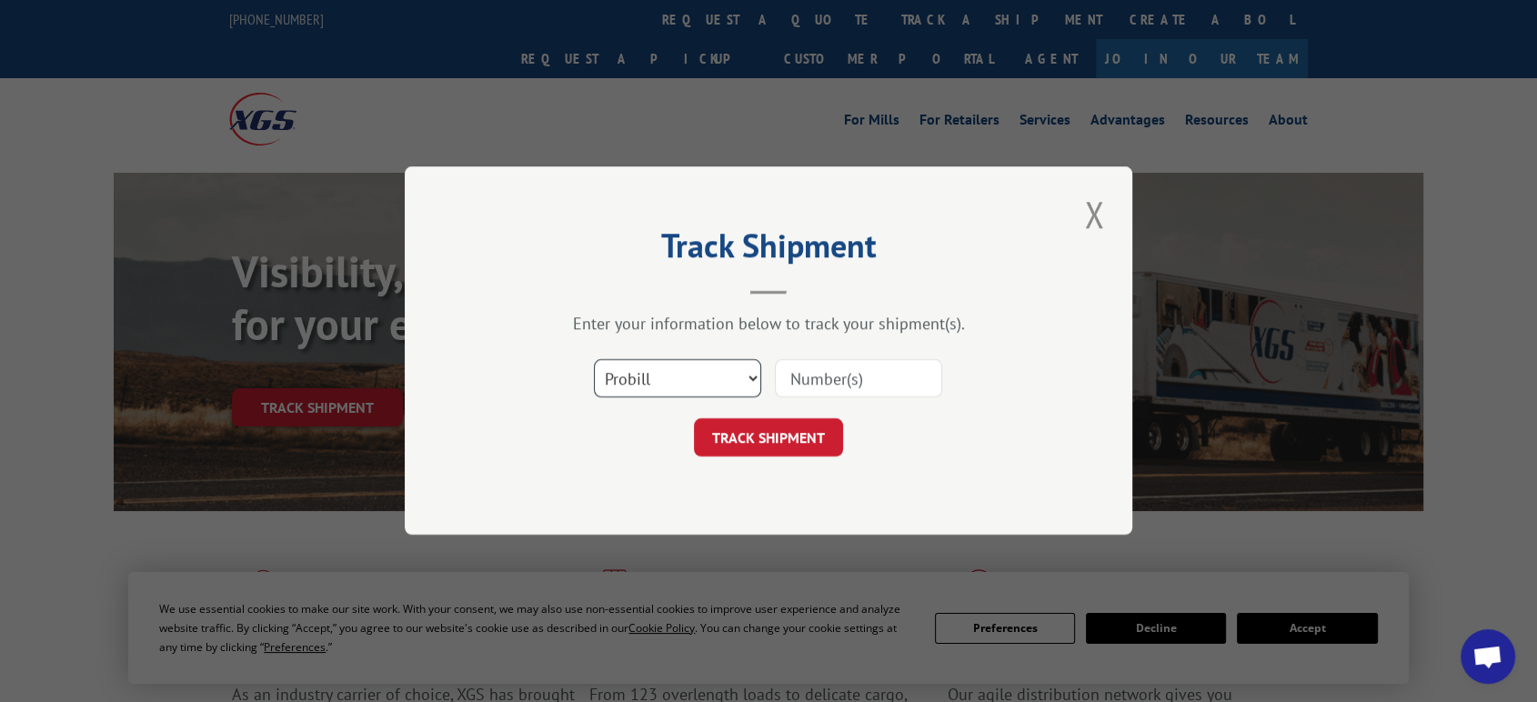
click at [653, 377] on select "Select category... Probill BOL PO" at bounding box center [677, 379] width 167 height 38
select select "po"
click at [594, 360] on select "Select category... Probill BOL PO" at bounding box center [677, 379] width 167 height 38
click at [816, 376] on input at bounding box center [858, 379] width 167 height 38
type input "06522318"
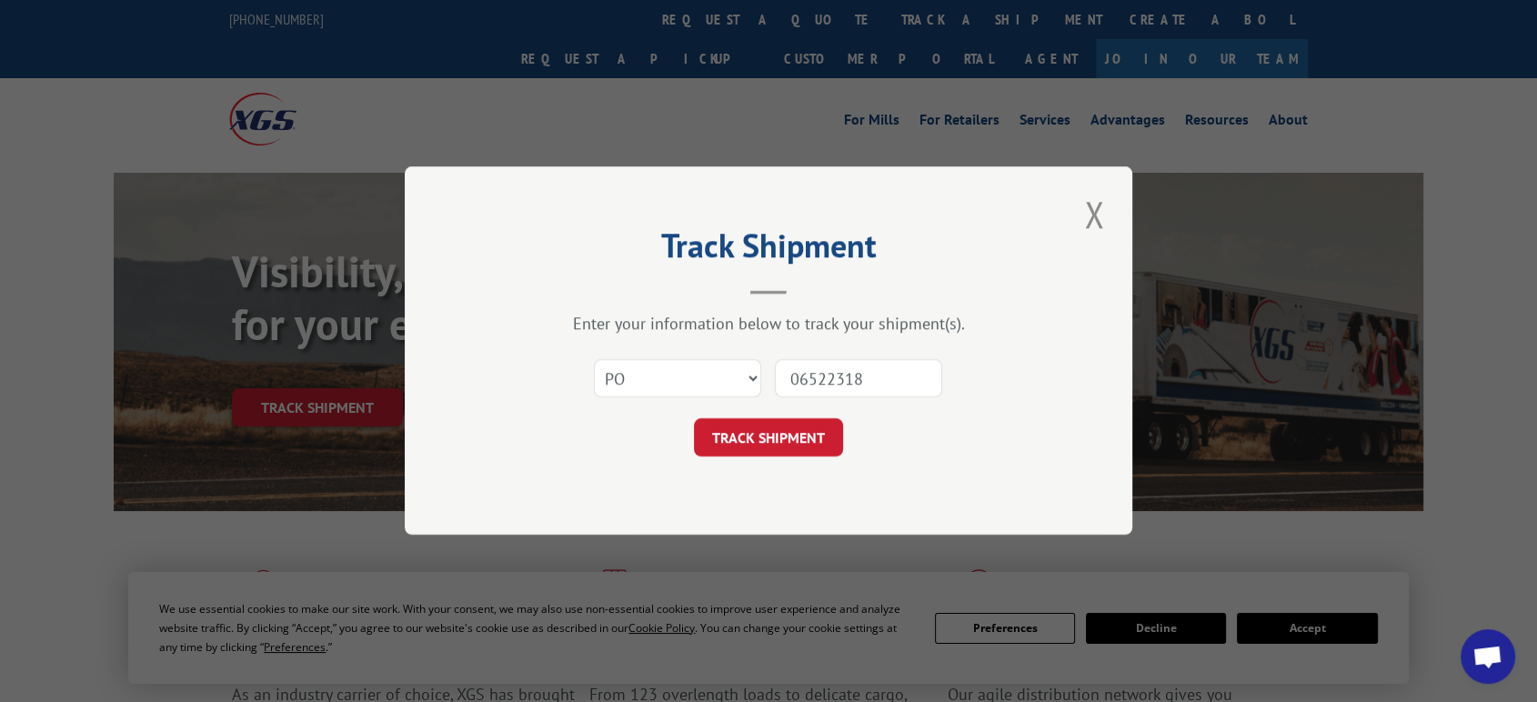
click at [694, 419] on button "TRACK SHIPMENT" at bounding box center [768, 438] width 149 height 38
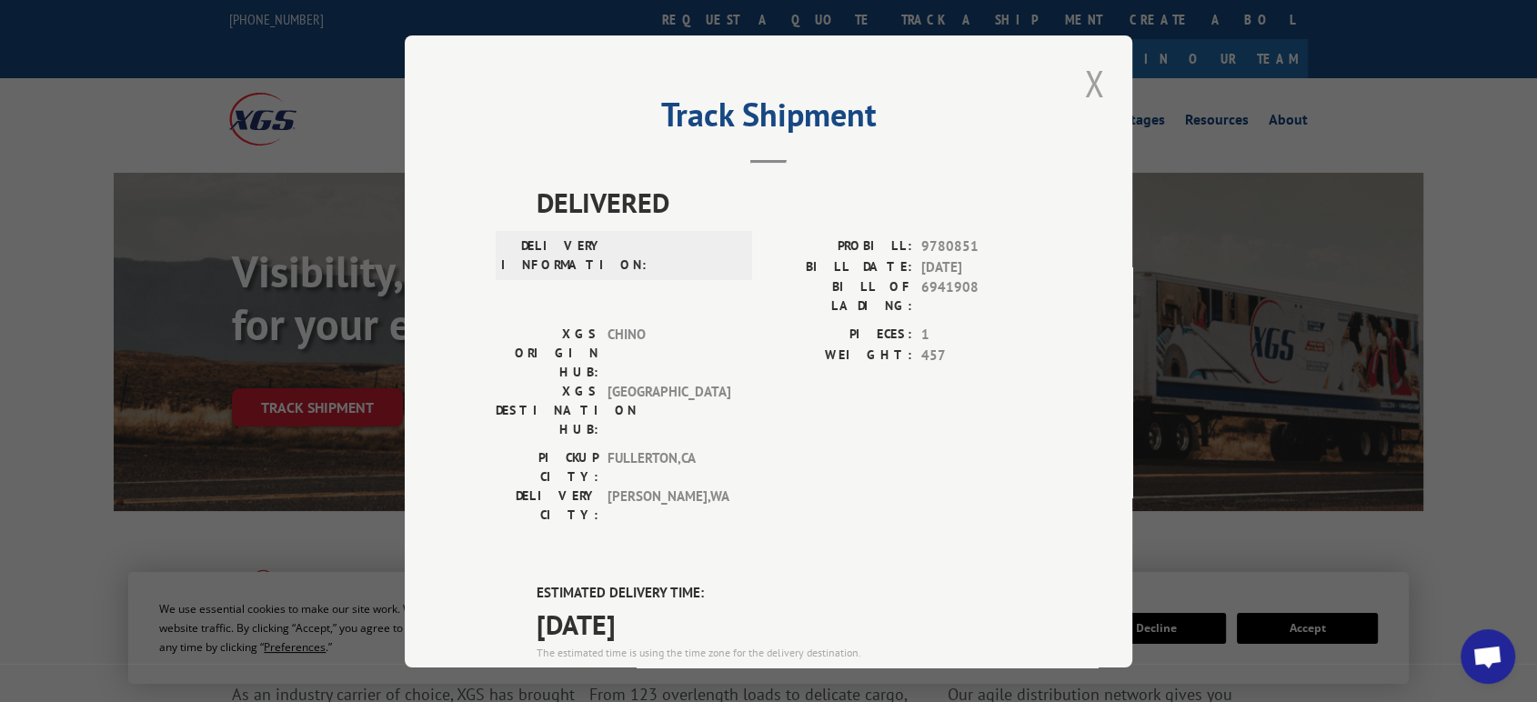
click at [1084, 75] on button "Close modal" at bounding box center [1093, 83] width 31 height 50
